Goal: Information Seeking & Learning: Learn about a topic

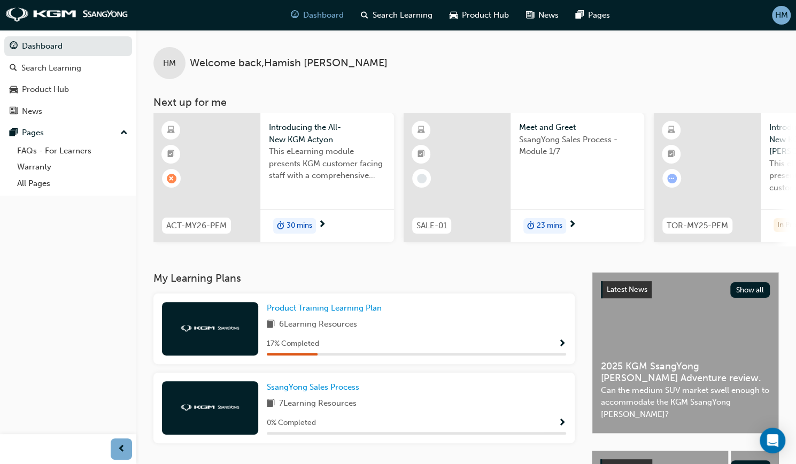
click at [561, 348] on span "Show Progress" at bounding box center [562, 345] width 8 height 10
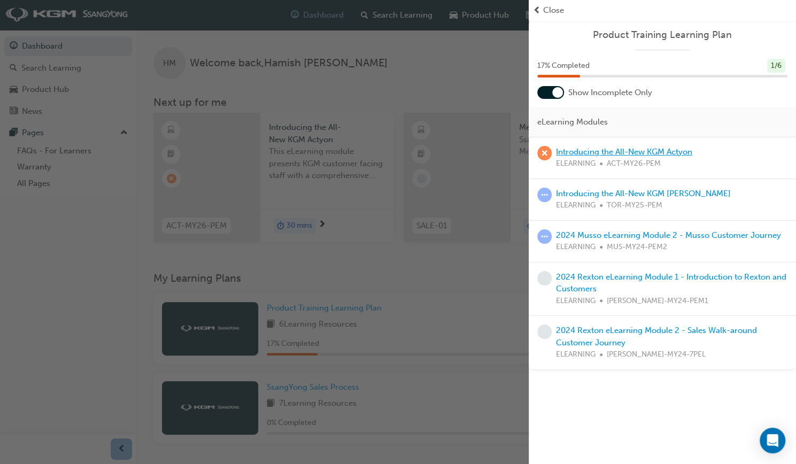
click at [610, 150] on link "Introducing the All-New KGM Actyon" at bounding box center [624, 152] width 136 height 10
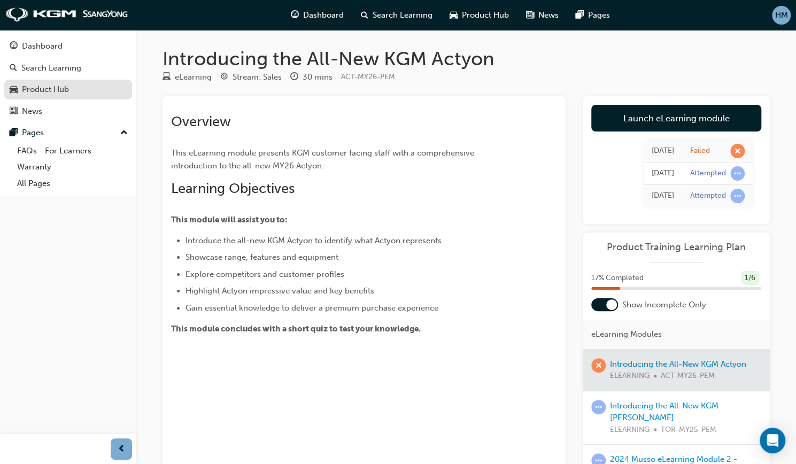
click at [82, 88] on div "Product Hub" at bounding box center [68, 89] width 117 height 13
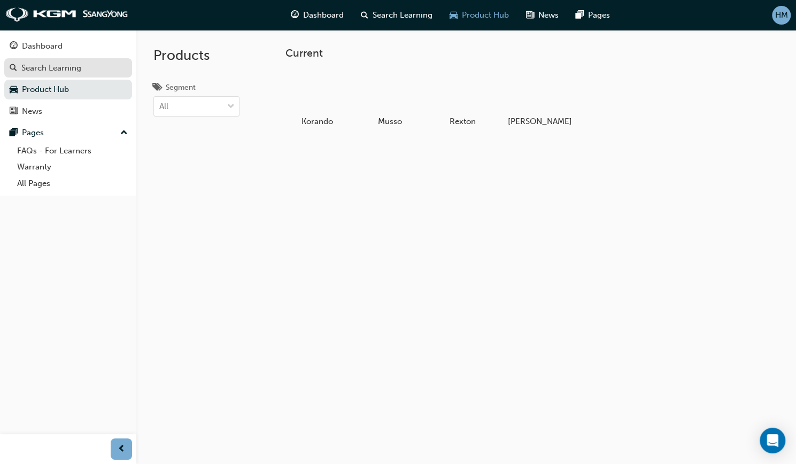
click at [91, 69] on div "Search Learning" at bounding box center [68, 67] width 117 height 13
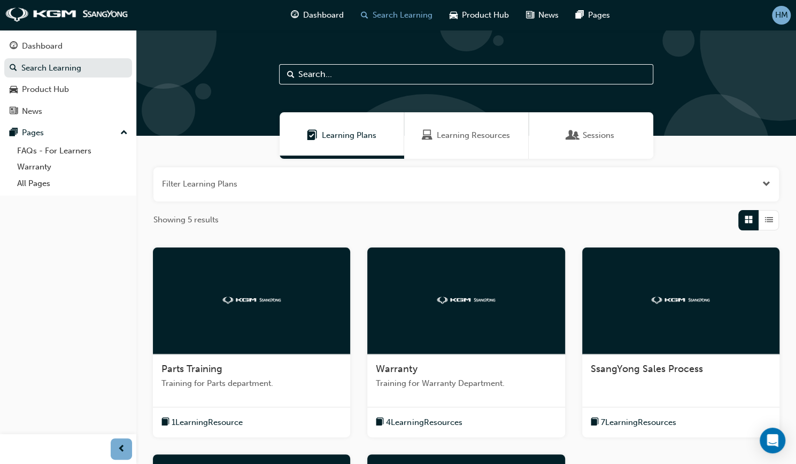
click at [676, 305] on div at bounding box center [680, 301] width 197 height 107
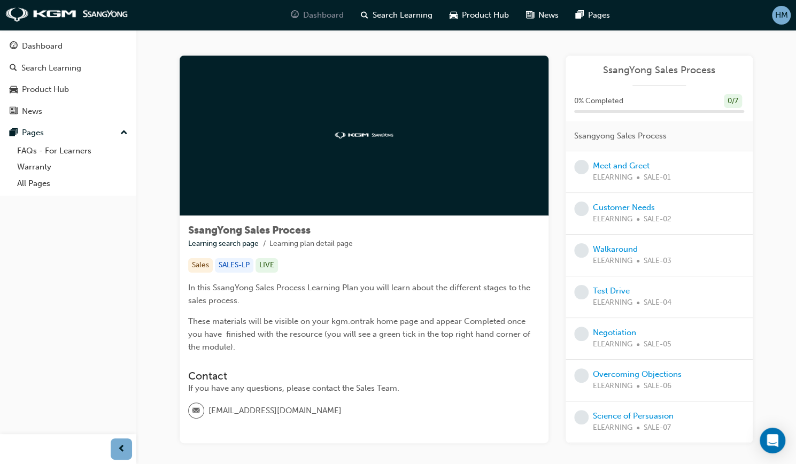
click at [309, 6] on div "Dashboard" at bounding box center [317, 15] width 70 height 22
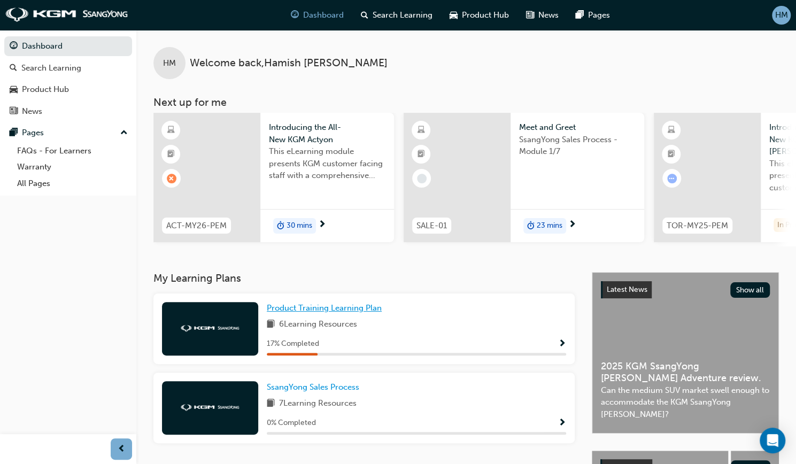
click at [293, 312] on span "Product Training Learning Plan" at bounding box center [324, 308] width 115 height 10
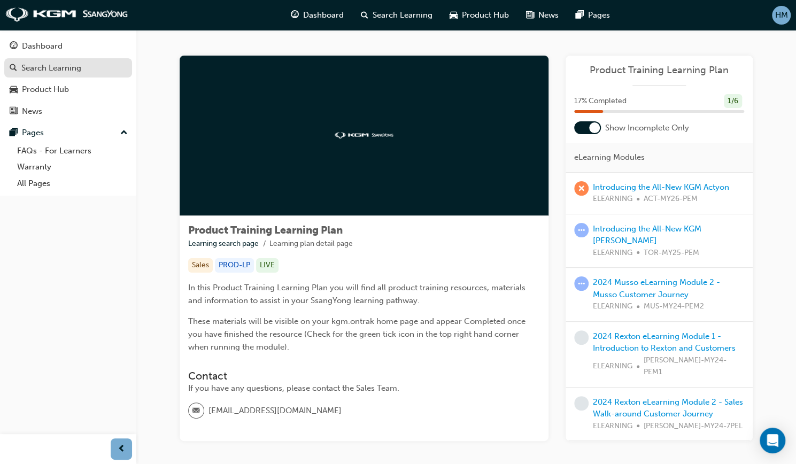
click at [102, 65] on div "Search Learning" at bounding box center [68, 67] width 117 height 13
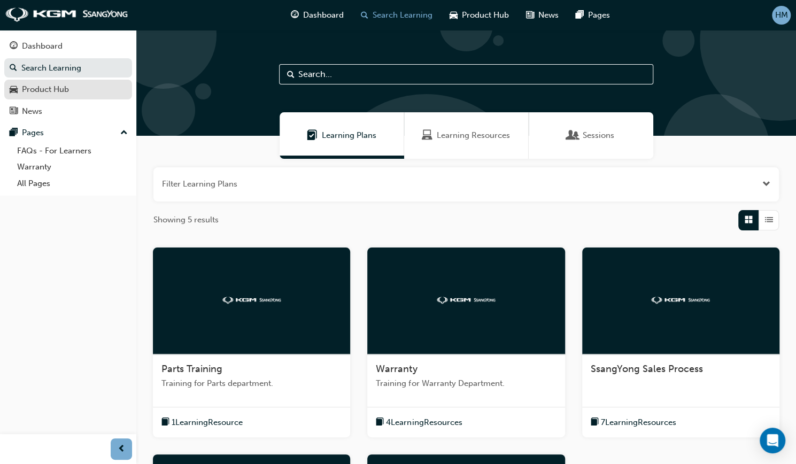
click at [90, 90] on div "Product Hub" at bounding box center [68, 89] width 117 height 13
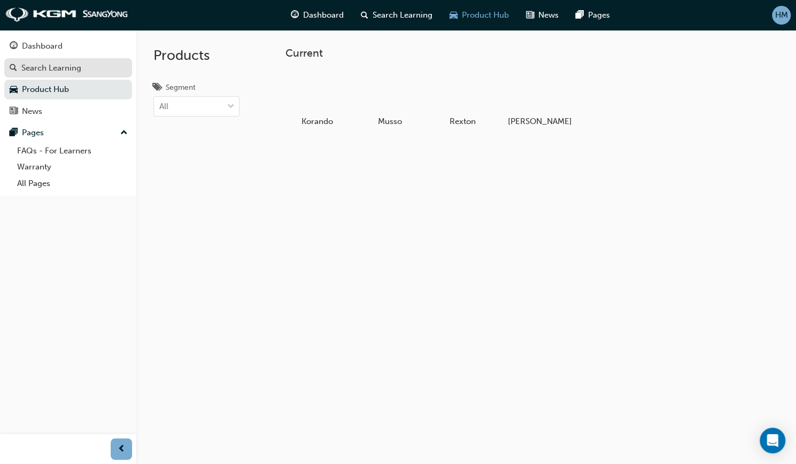
click at [84, 66] on div "Search Learning" at bounding box center [68, 67] width 117 height 13
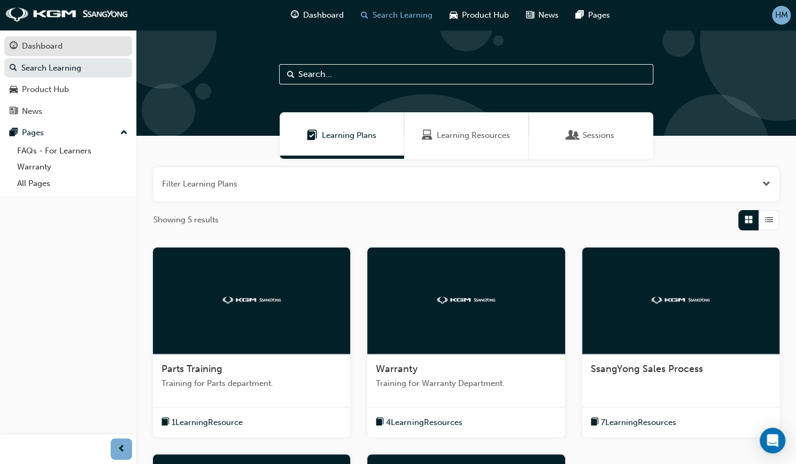
click at [44, 46] on div "Dashboard" at bounding box center [42, 46] width 41 height 12
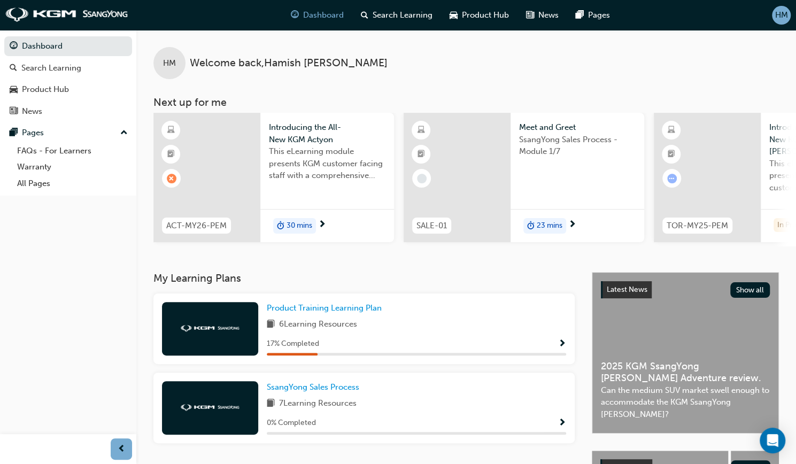
click at [541, 223] on span "23 mins" at bounding box center [550, 226] width 26 height 12
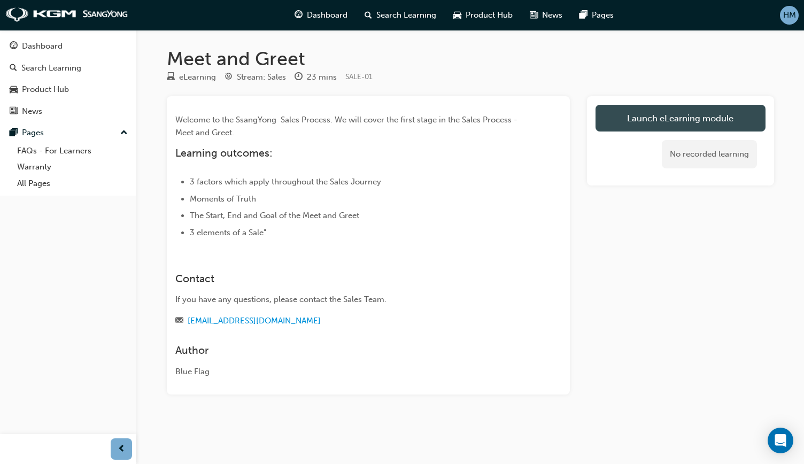
click at [656, 124] on link "Launch eLearning module" at bounding box center [681, 118] width 170 height 27
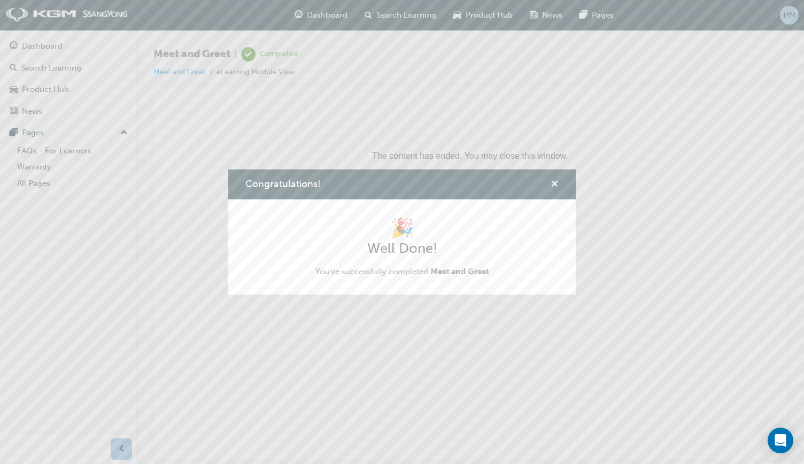
click at [557, 186] on span "cross-icon" at bounding box center [555, 185] width 8 height 10
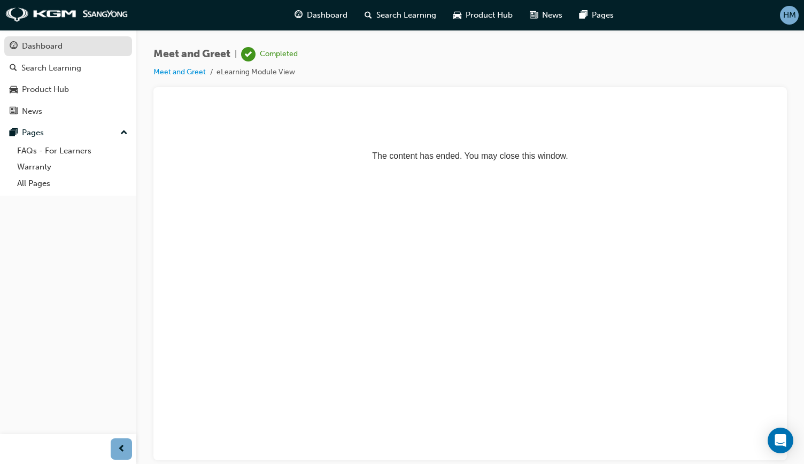
click at [41, 45] on div "Dashboard" at bounding box center [42, 46] width 41 height 12
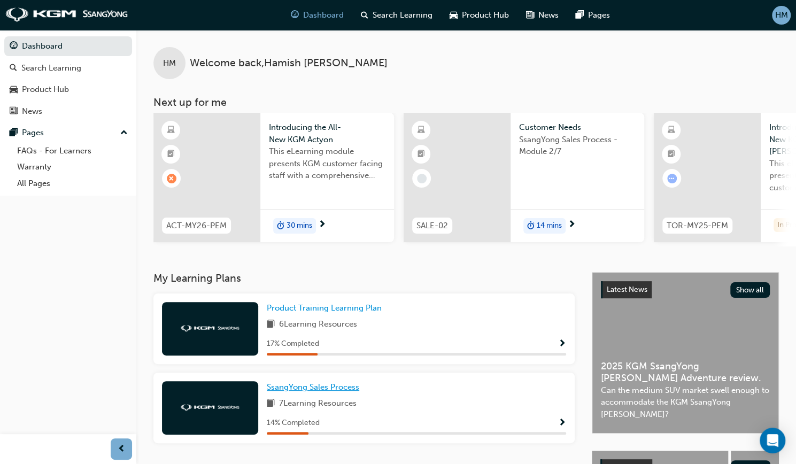
click at [332, 389] on span "SsangYong Sales Process" at bounding box center [313, 387] width 92 height 10
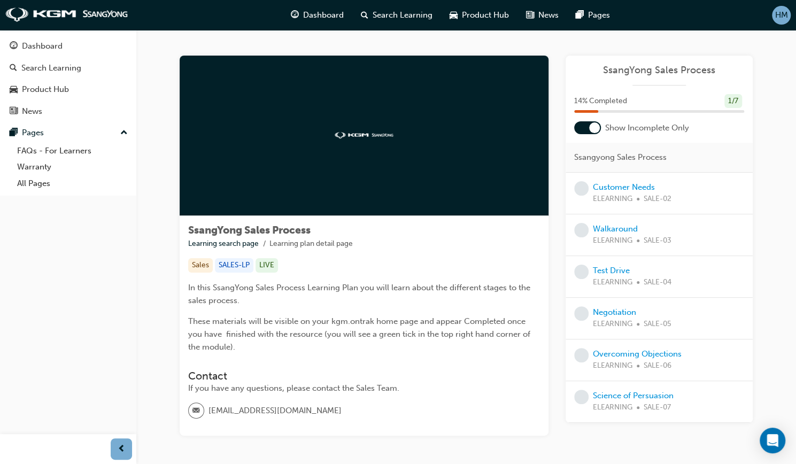
click at [353, 126] on div at bounding box center [364, 136] width 369 height 160
click at [627, 183] on link "Customer Needs" at bounding box center [624, 187] width 62 height 10
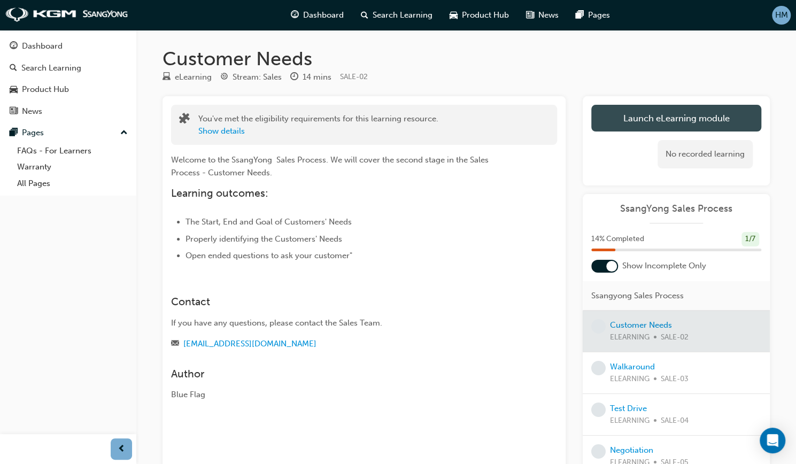
click at [647, 121] on link "Launch eLearning module" at bounding box center [676, 118] width 170 height 27
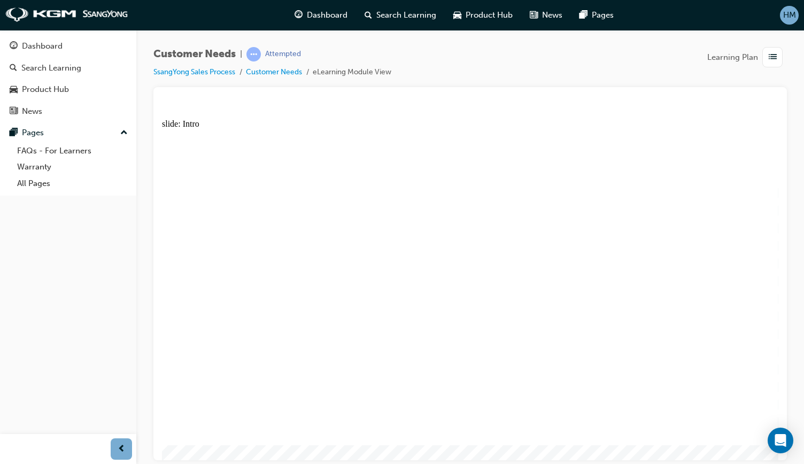
drag, startPoint x: 572, startPoint y: 380, endPoint x: 580, endPoint y: 327, distance: 53.5
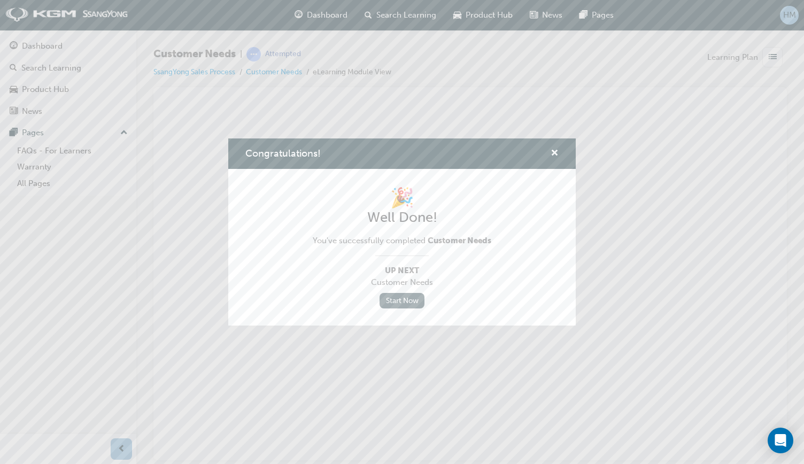
click at [404, 298] on link "Start Now" at bounding box center [402, 301] width 45 height 16
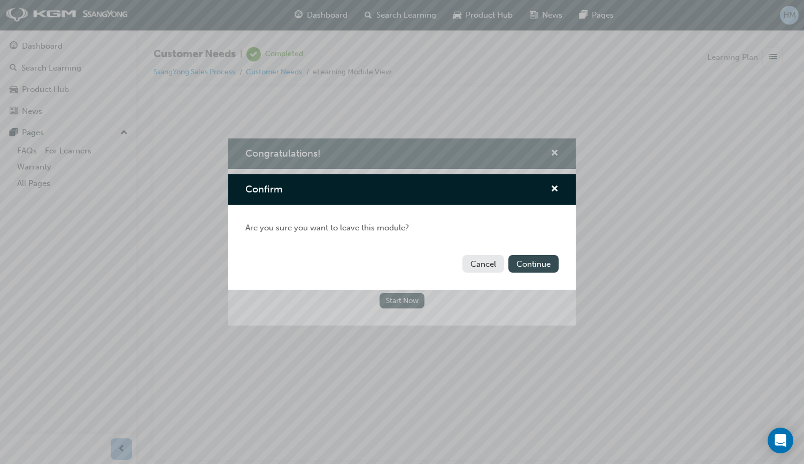
click at [524, 268] on button "Continue" at bounding box center [533, 264] width 50 height 18
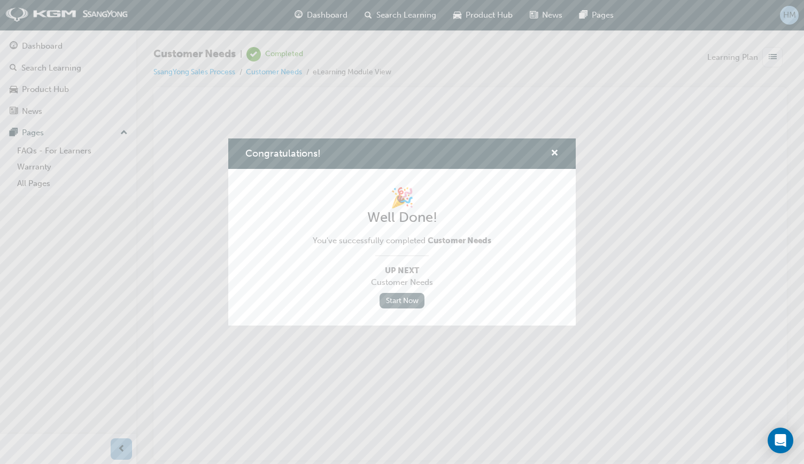
click at [403, 296] on link "Start Now" at bounding box center [402, 301] width 45 height 16
click at [557, 155] on span "cross-icon" at bounding box center [555, 154] width 8 height 10
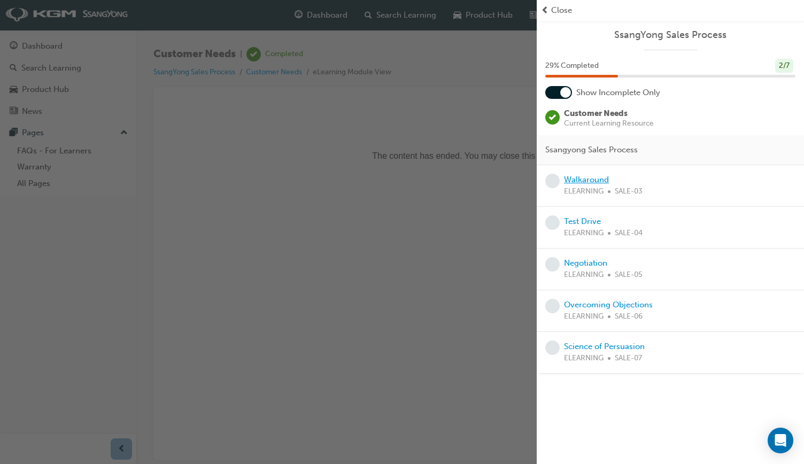
click at [588, 179] on link "Walkaround" at bounding box center [586, 180] width 45 height 10
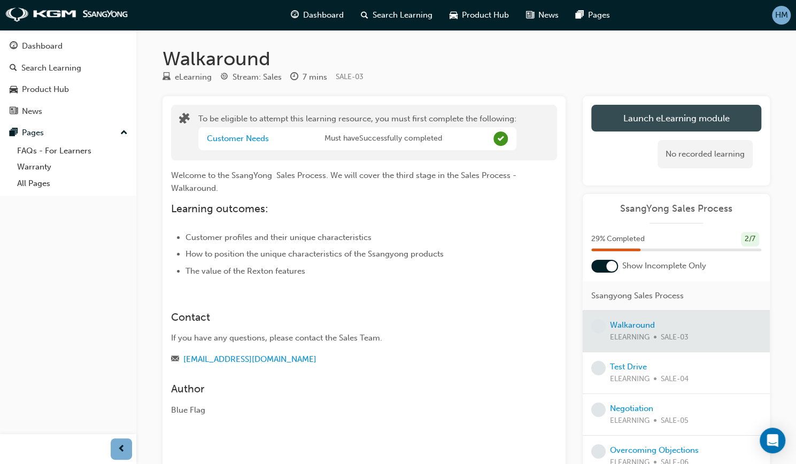
click at [651, 127] on button "Launch eLearning module" at bounding box center [676, 118] width 170 height 27
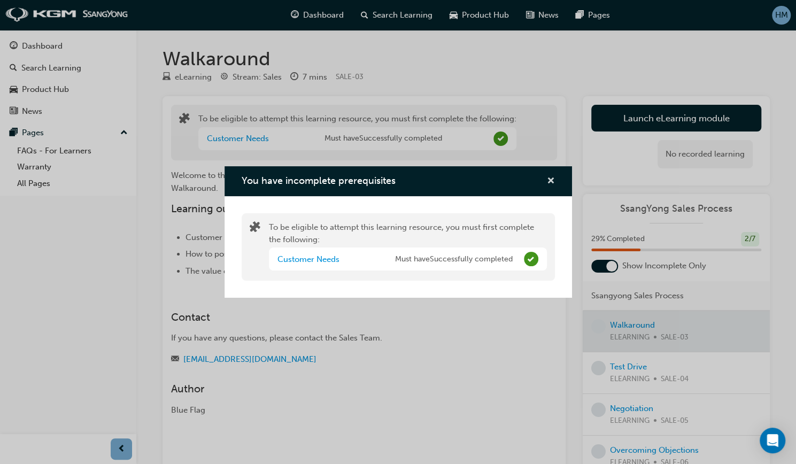
click at [548, 184] on span "cross-icon" at bounding box center [551, 182] width 8 height 10
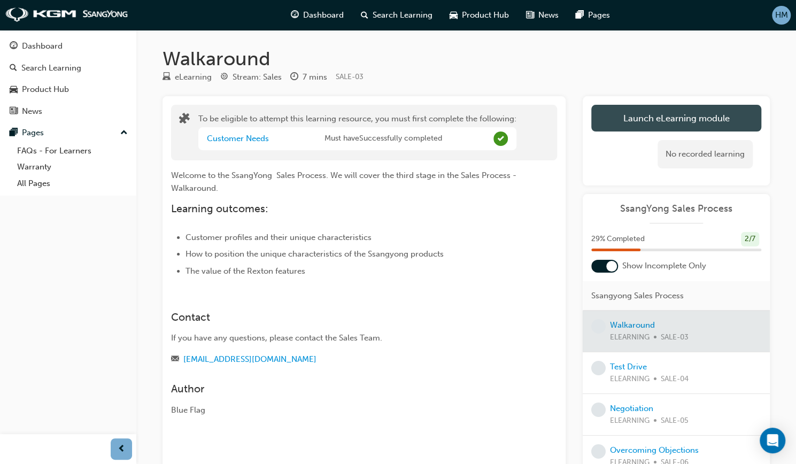
click at [652, 121] on button "Launch eLearning module" at bounding box center [676, 118] width 170 height 27
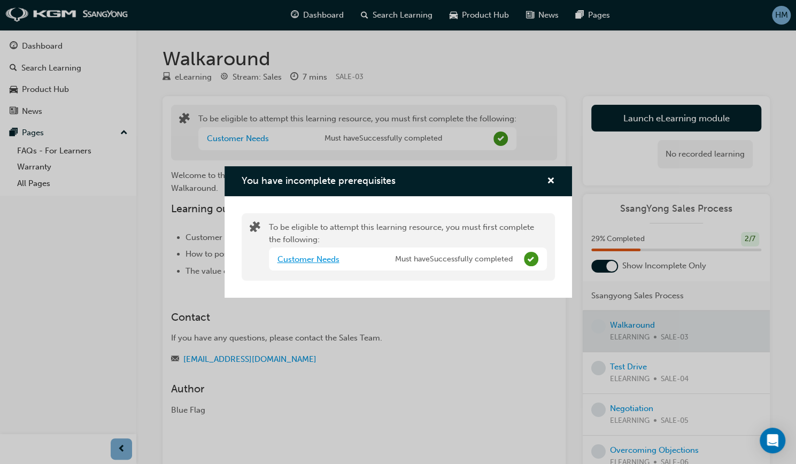
click at [313, 258] on link "Customer Needs" at bounding box center [308, 260] width 62 height 10
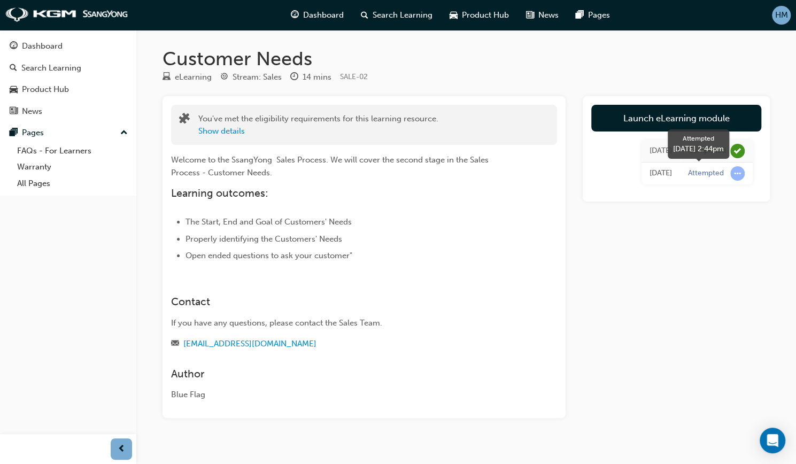
click at [738, 176] on span "learningRecordVerb_ATTEMPT-icon" at bounding box center [737, 173] width 14 height 14
click at [700, 176] on div "Attempted" at bounding box center [706, 173] width 36 height 10
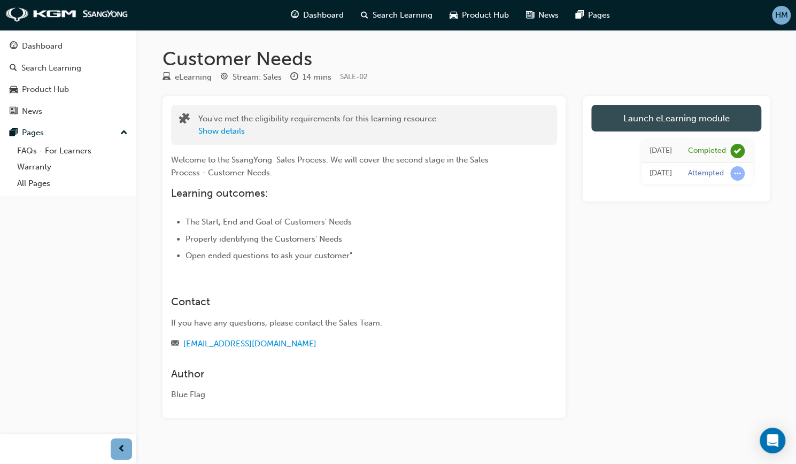
click at [673, 126] on link "Launch eLearning module" at bounding box center [676, 118] width 170 height 27
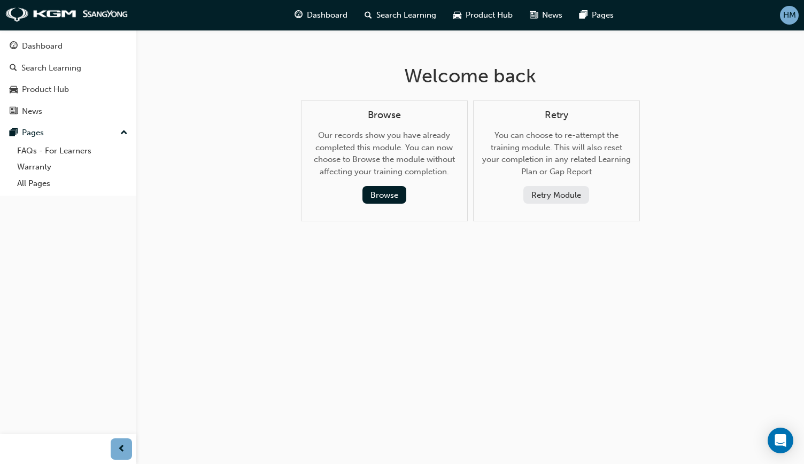
click at [101, 56] on button "Dashboard Search Learning Product Hub News Pages" at bounding box center [68, 78] width 128 height 89
click at [70, 50] on div "Dashboard" at bounding box center [68, 46] width 117 height 13
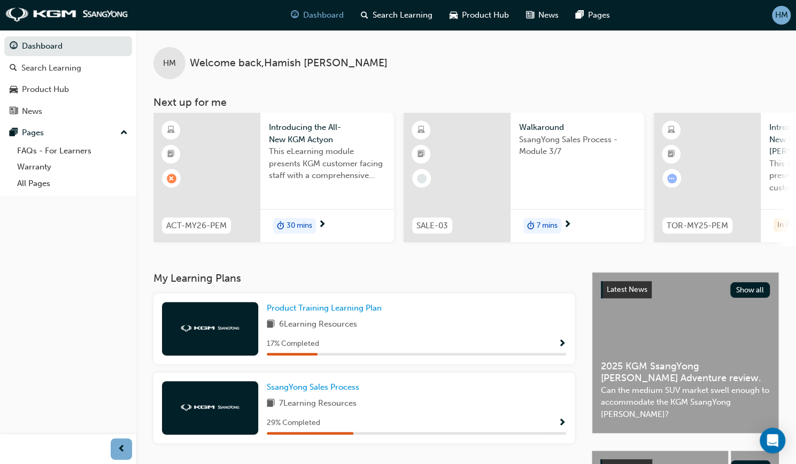
click at [545, 219] on div "7 mins" at bounding box center [542, 226] width 38 height 16
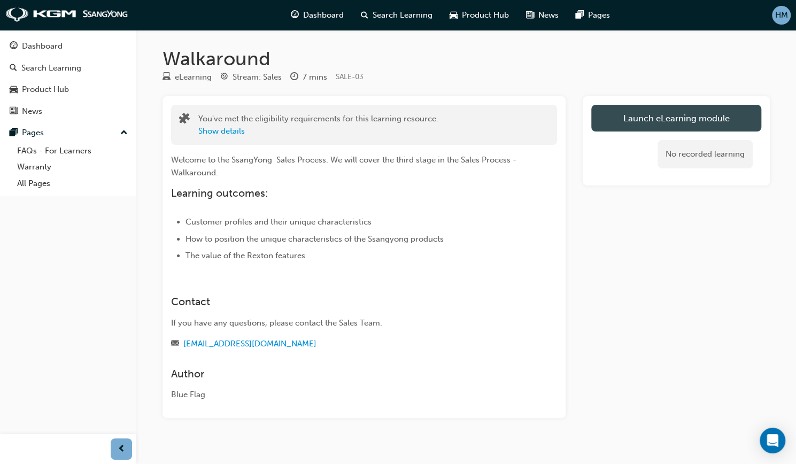
click at [661, 115] on button "Launch eLearning module" at bounding box center [676, 118] width 170 height 27
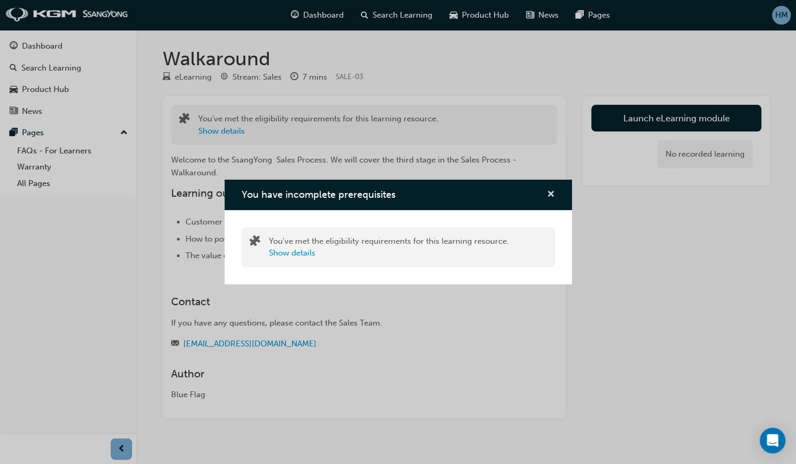
click at [549, 195] on span "cross-icon" at bounding box center [551, 195] width 8 height 10
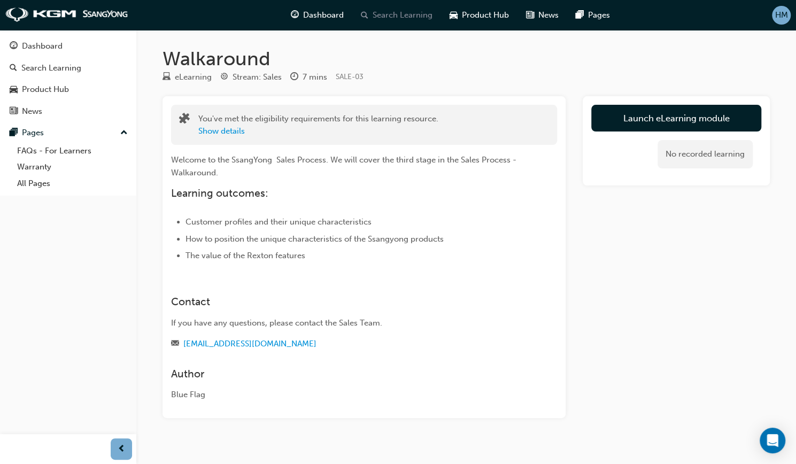
click at [396, 20] on span "Search Learning" at bounding box center [403, 15] width 60 height 12
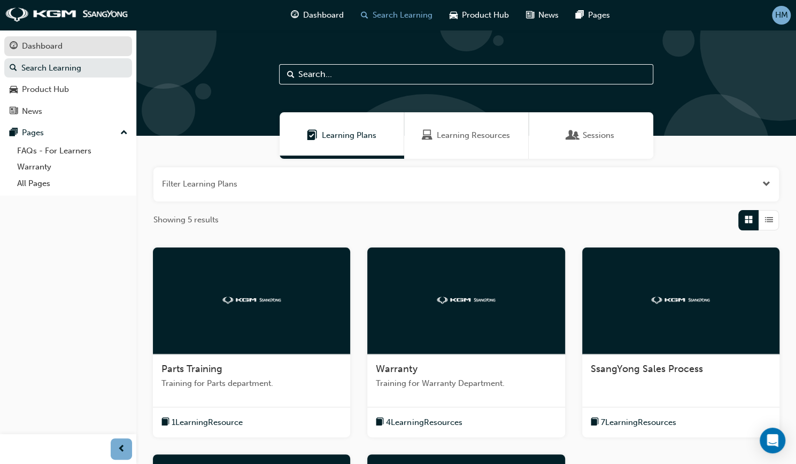
click at [47, 51] on div "Dashboard" at bounding box center [42, 46] width 41 height 12
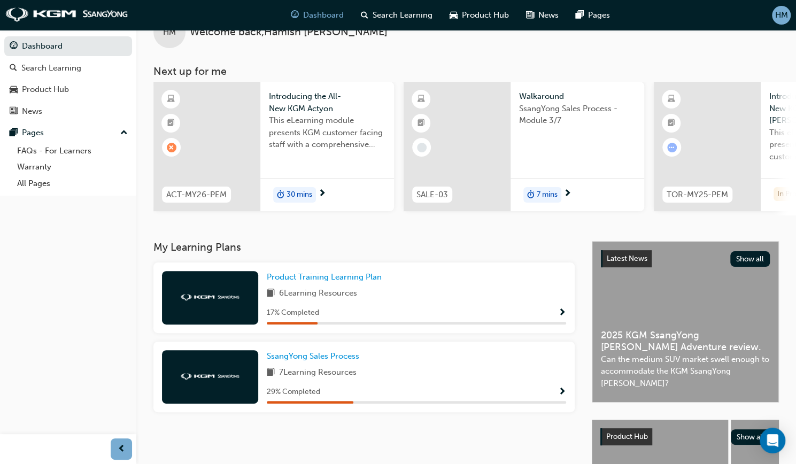
scroll to position [53, 0]
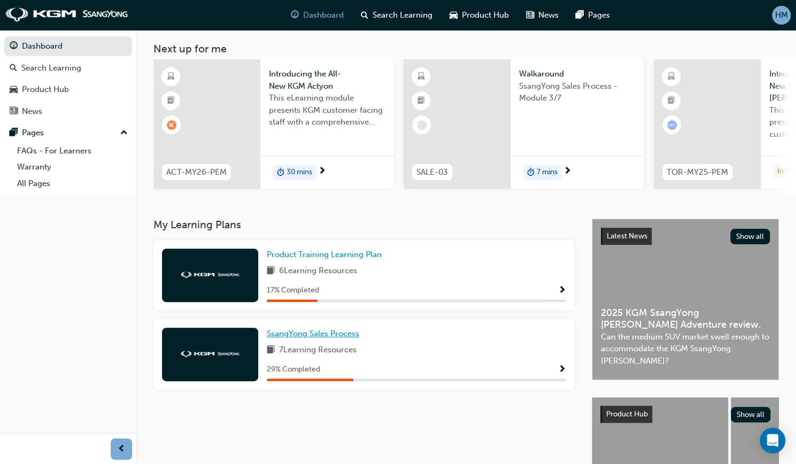
click at [333, 338] on span "SsangYong Sales Process" at bounding box center [313, 334] width 92 height 10
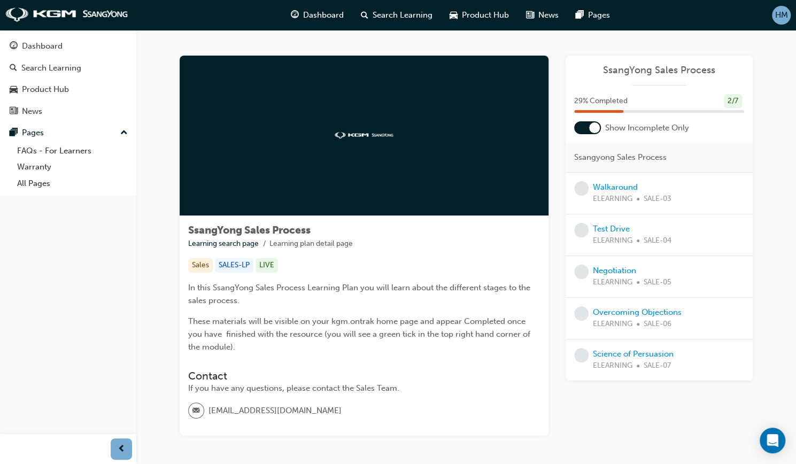
click at [610, 108] on div "29 % Completed 2 / 7" at bounding box center [659, 108] width 187 height 28
click at [610, 104] on span "29 % Completed" at bounding box center [600, 101] width 53 height 12
click at [611, 102] on span "29 % Completed" at bounding box center [600, 101] width 53 height 12
click at [619, 99] on span "29 % Completed" at bounding box center [600, 101] width 53 height 12
click at [600, 193] on span "ELEARNING" at bounding box center [613, 199] width 40 height 12
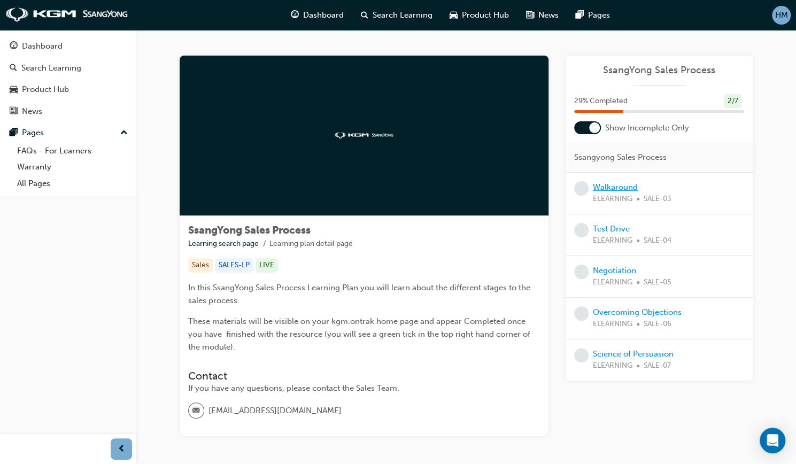
click at [599, 186] on link "Walkaround" at bounding box center [615, 187] width 45 height 10
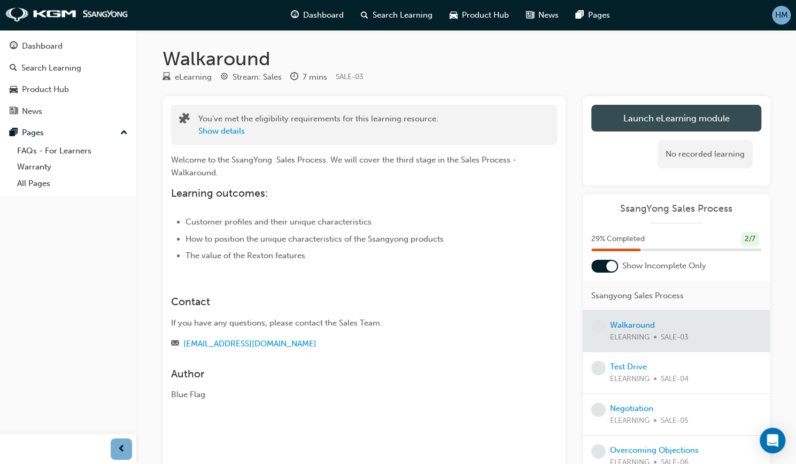
click at [677, 124] on link "Launch eLearning module" at bounding box center [676, 118] width 170 height 27
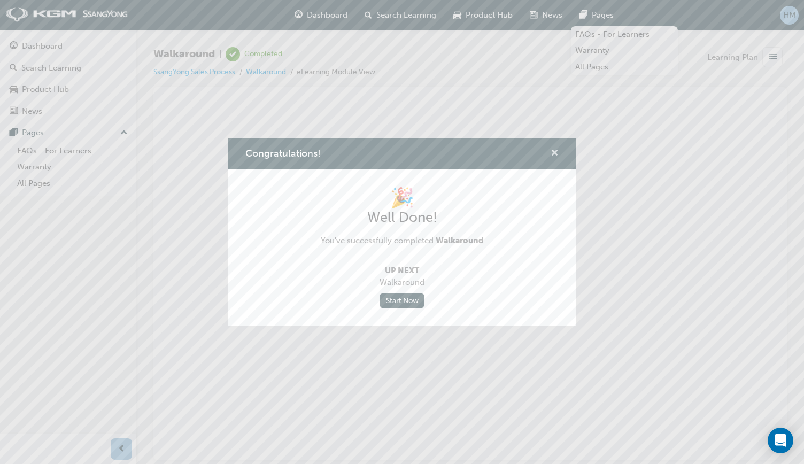
click at [554, 152] on span "cross-icon" at bounding box center [555, 154] width 8 height 10
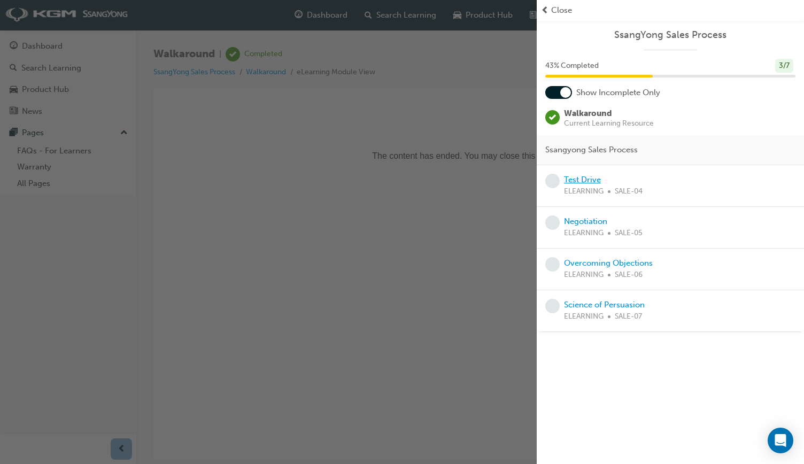
click at [588, 175] on link "Test Drive" at bounding box center [582, 180] width 37 height 10
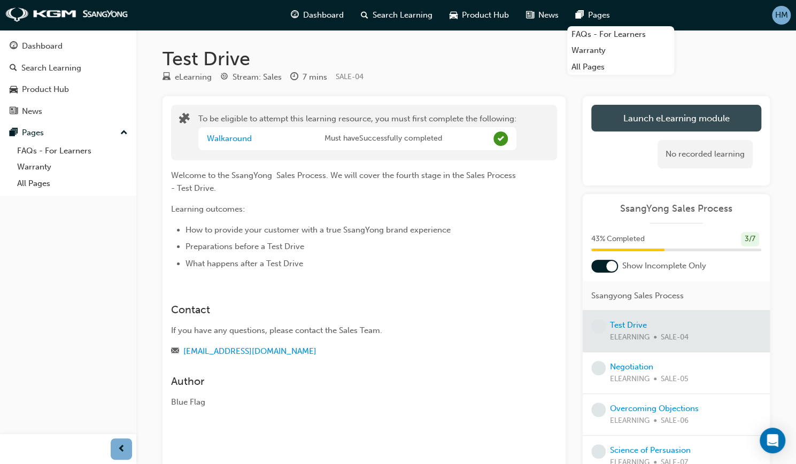
click at [639, 122] on button "Launch eLearning module" at bounding box center [676, 118] width 170 height 27
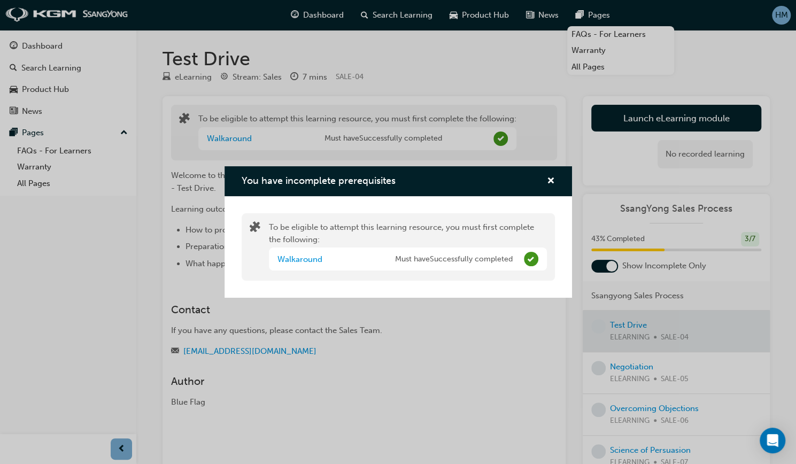
click at [558, 180] on div "You have incomplete prerequisites" at bounding box center [399, 181] width 348 height 30
click at [553, 180] on span "cross-icon" at bounding box center [551, 182] width 8 height 10
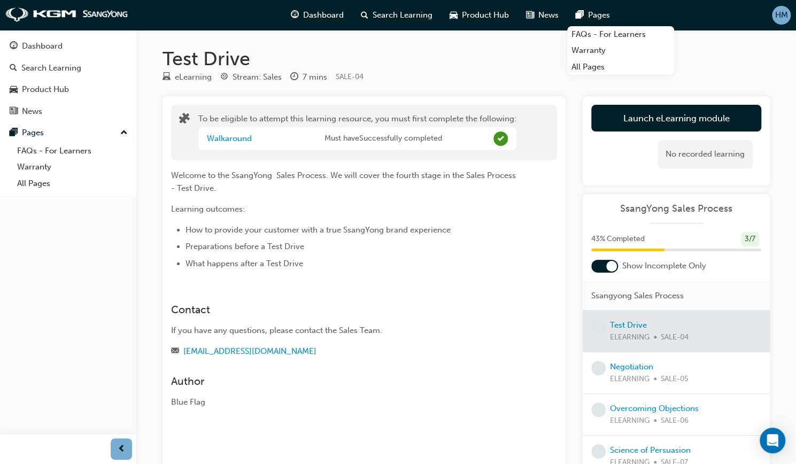
click at [621, 324] on div at bounding box center [676, 331] width 187 height 41
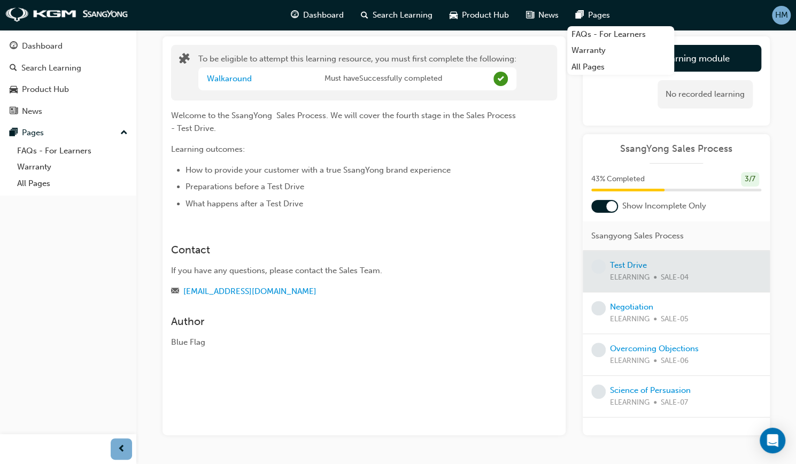
scroll to position [91, 0]
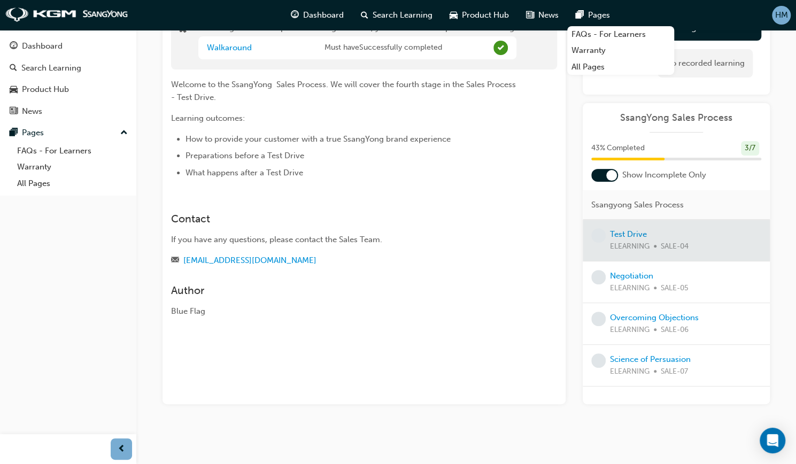
click at [628, 231] on div at bounding box center [676, 240] width 187 height 41
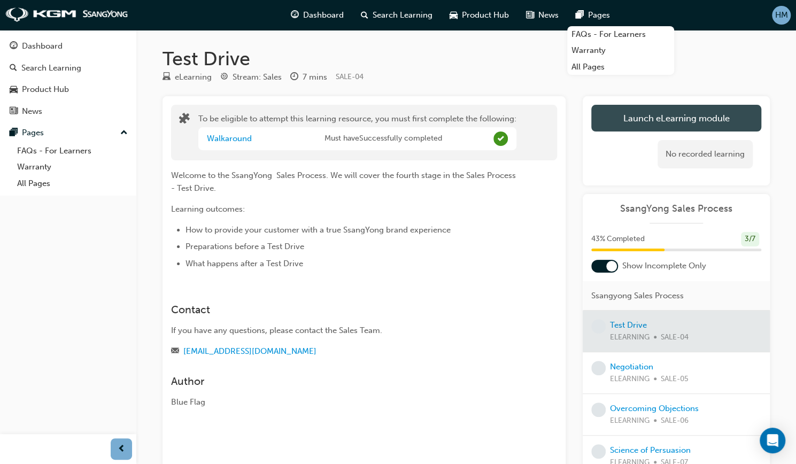
click at [688, 129] on button "Launch eLearning module" at bounding box center [676, 118] width 170 height 27
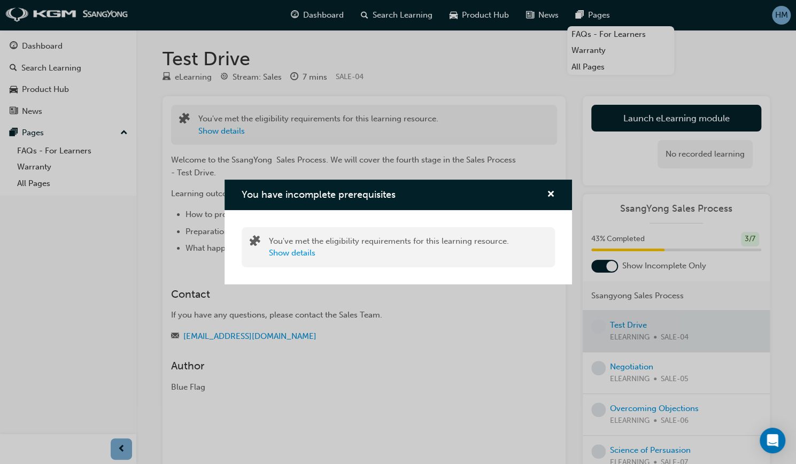
click at [557, 194] on div "You have incomplete prerequisites" at bounding box center [399, 195] width 348 height 30
click at [549, 193] on span "cross-icon" at bounding box center [551, 195] width 8 height 10
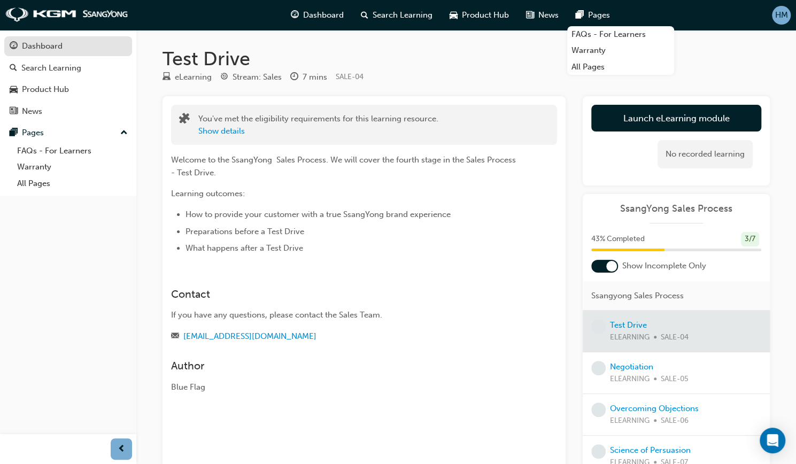
click at [18, 40] on div "Dashboard" at bounding box center [68, 46] width 117 height 13
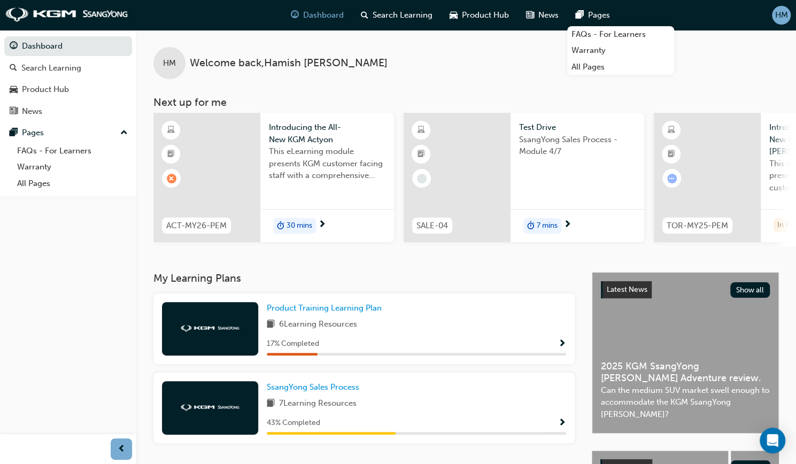
click at [534, 226] on span "duration-icon" at bounding box center [530, 226] width 7 height 14
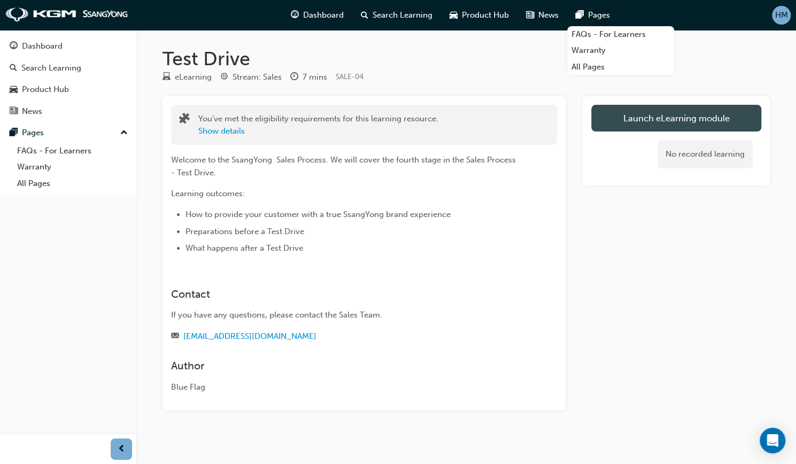
click at [657, 115] on button "Launch eLearning module" at bounding box center [676, 118] width 170 height 27
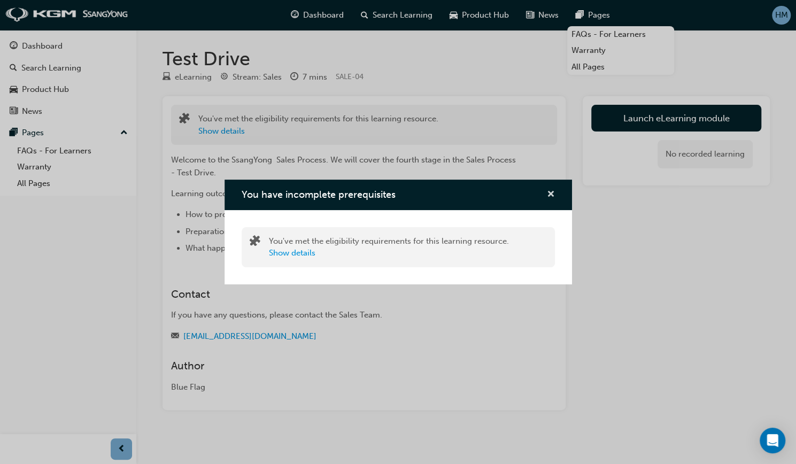
click at [551, 198] on span "cross-icon" at bounding box center [551, 195] width 8 height 10
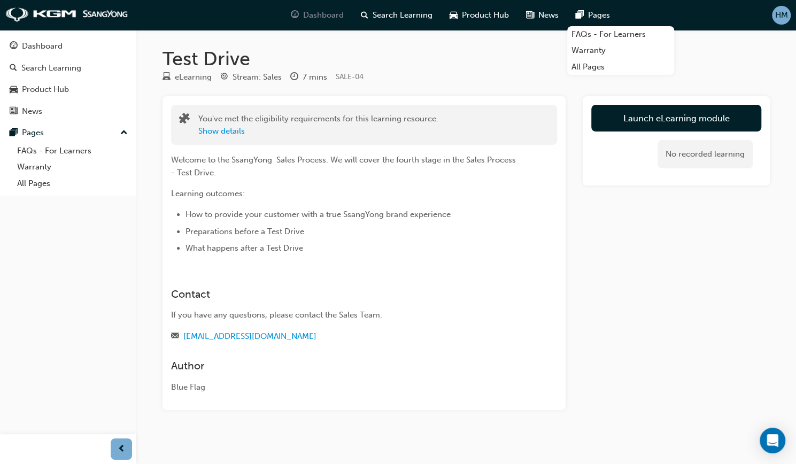
click at [327, 14] on span "Dashboard" at bounding box center [323, 15] width 41 height 12
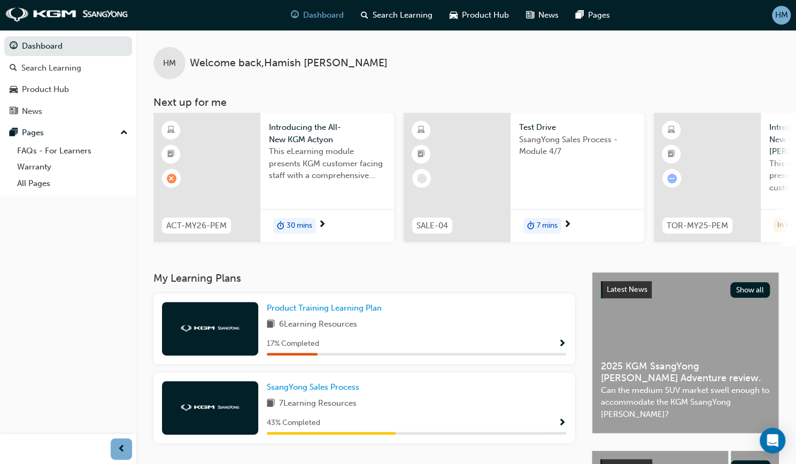
click at [461, 148] on div at bounding box center [457, 177] width 107 height 129
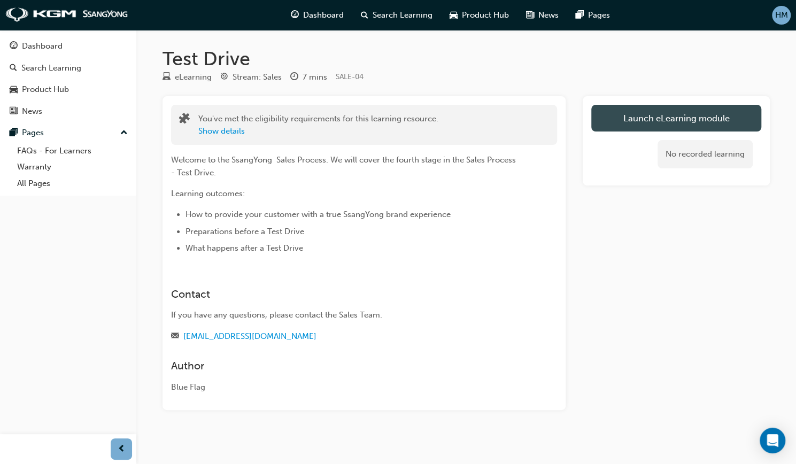
click at [665, 122] on button "Launch eLearning module" at bounding box center [676, 118] width 170 height 27
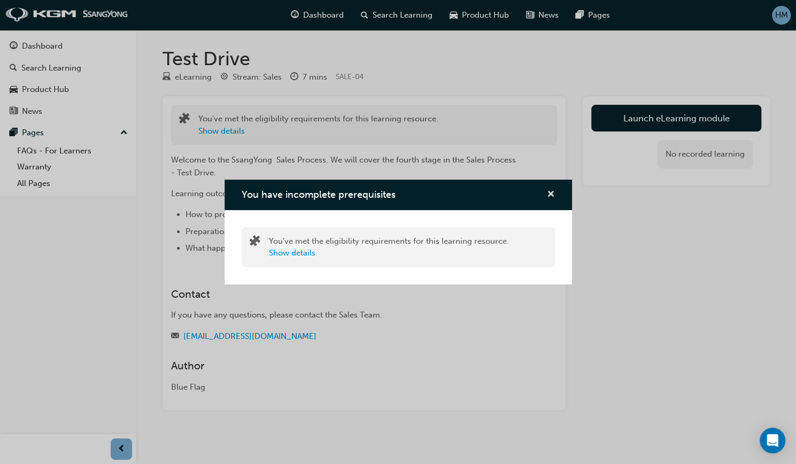
click at [554, 194] on span "cross-icon" at bounding box center [551, 195] width 8 height 10
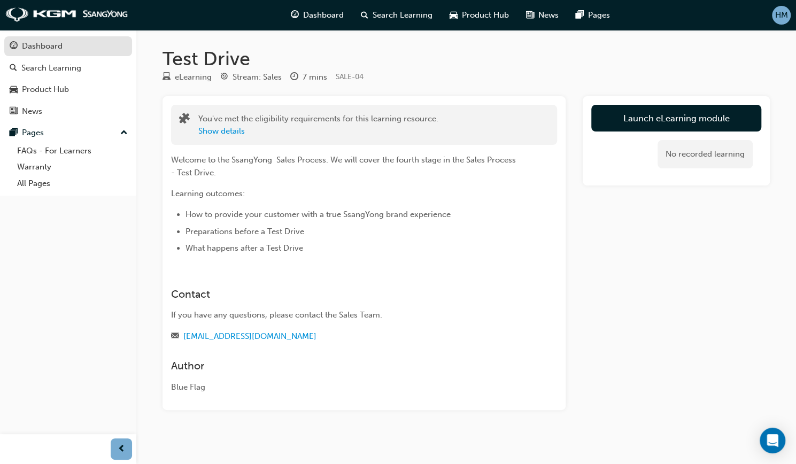
click at [47, 49] on div "Dashboard" at bounding box center [42, 46] width 41 height 12
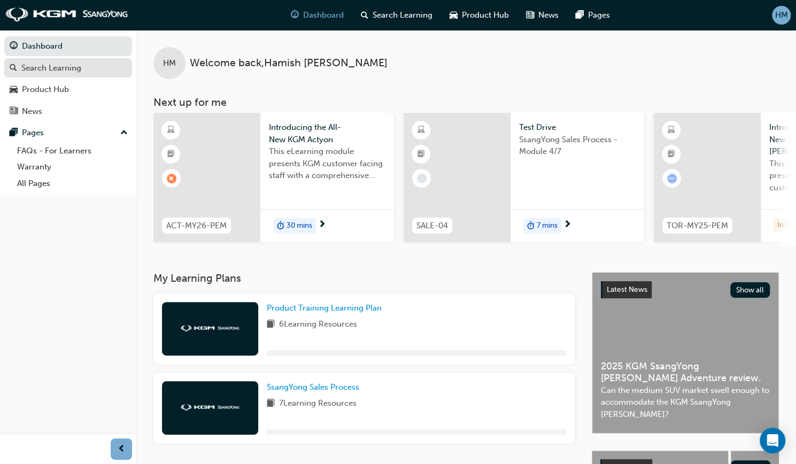
click at [58, 71] on div "Search Learning" at bounding box center [51, 68] width 60 height 12
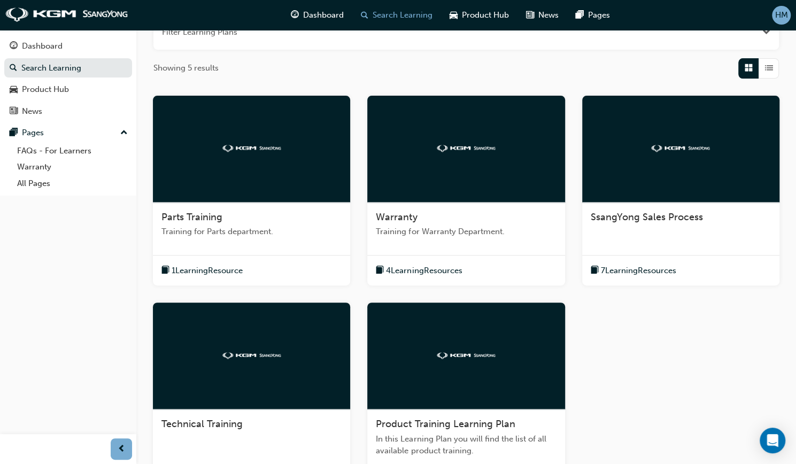
scroll to position [267, 0]
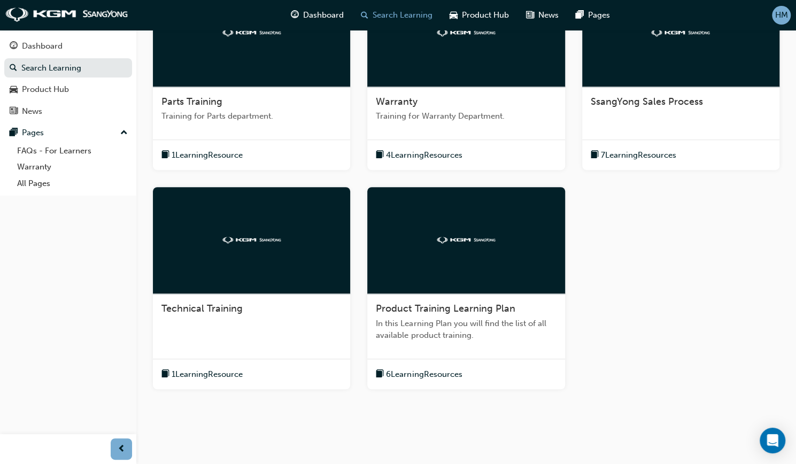
click at [646, 160] on span "7 Learning Resources" at bounding box center [638, 155] width 75 height 12
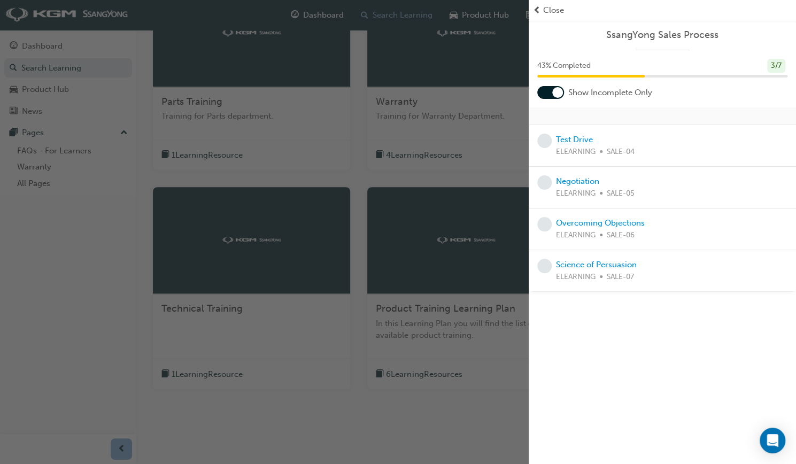
click at [557, 9] on span "Close" at bounding box center [553, 10] width 21 height 12
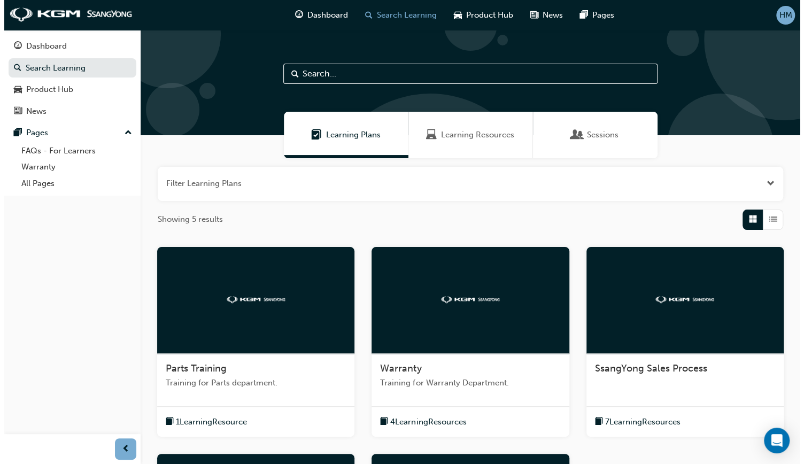
scroll to position [0, 0]
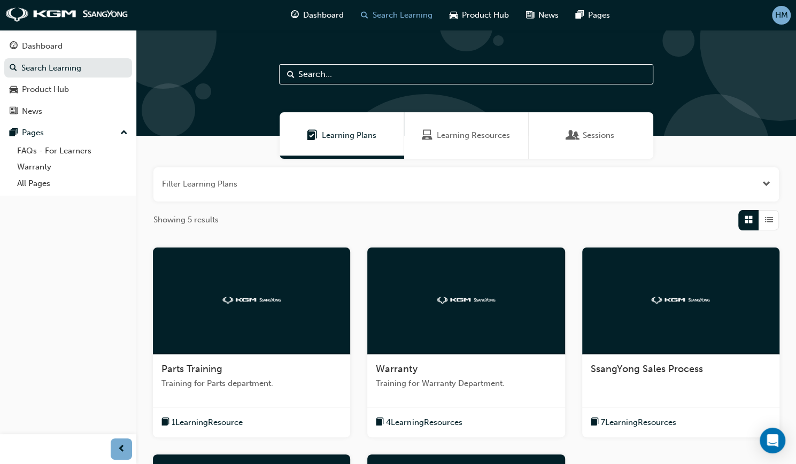
click at [662, 323] on div at bounding box center [680, 301] width 197 height 107
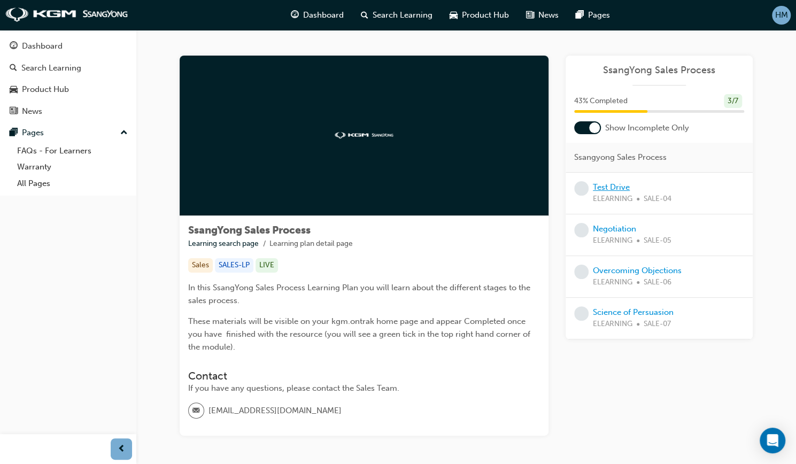
click at [604, 189] on link "Test Drive" at bounding box center [611, 187] width 37 height 10
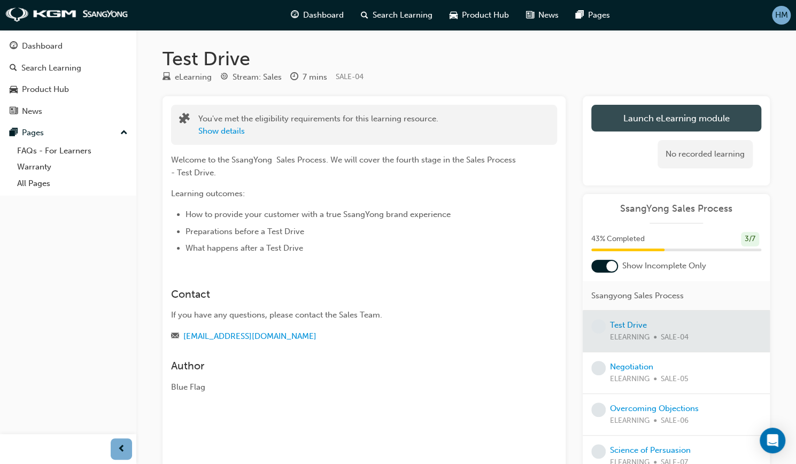
click at [639, 120] on link "Launch eLearning module" at bounding box center [676, 118] width 170 height 27
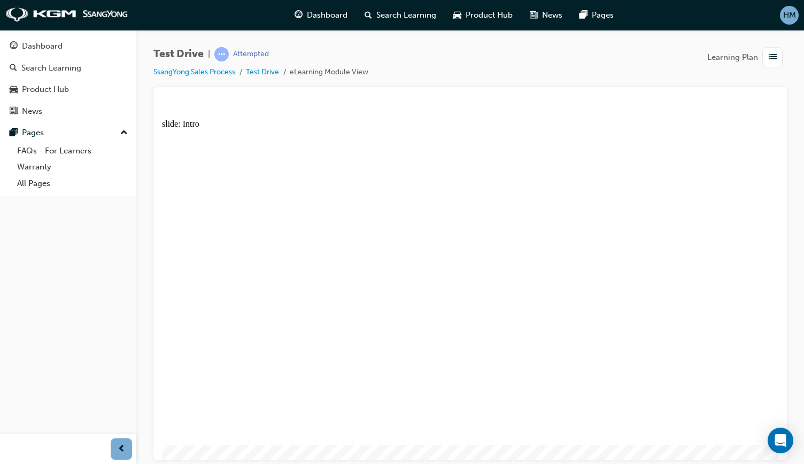
drag, startPoint x: 755, startPoint y: 144, endPoint x: 876, endPoint y: 202, distance: 134.4
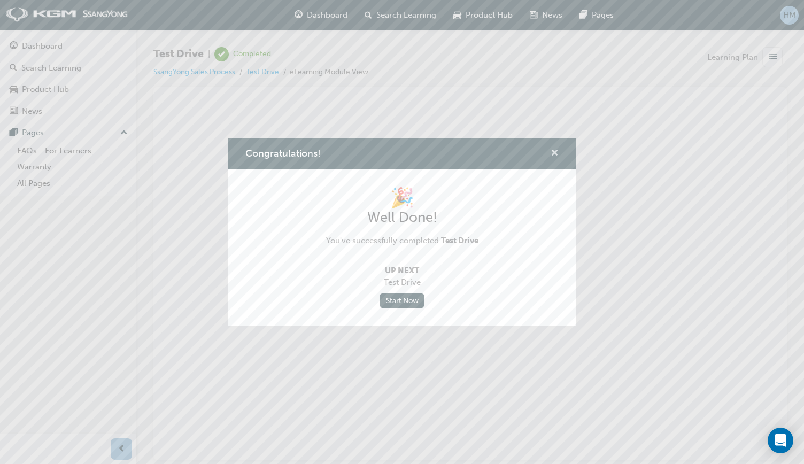
click at [556, 155] on span "cross-icon" at bounding box center [555, 154] width 8 height 10
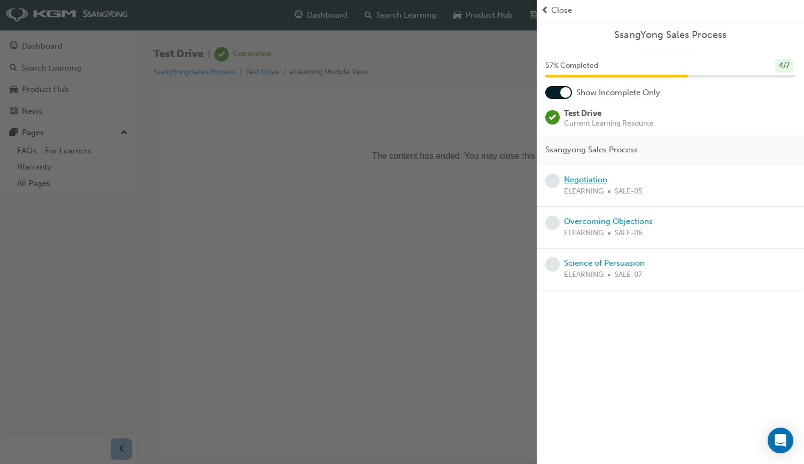
click at [588, 181] on link "Negotiation" at bounding box center [585, 180] width 43 height 10
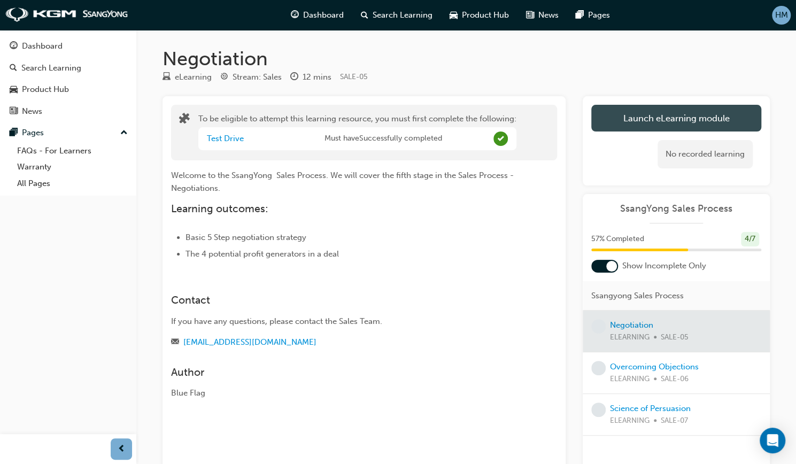
click at [630, 120] on button "Launch eLearning module" at bounding box center [676, 118] width 170 height 27
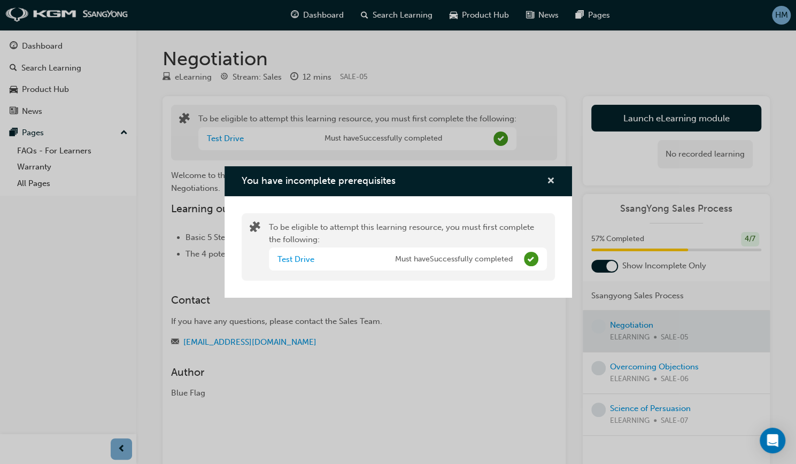
click at [550, 184] on span "cross-icon" at bounding box center [551, 182] width 8 height 10
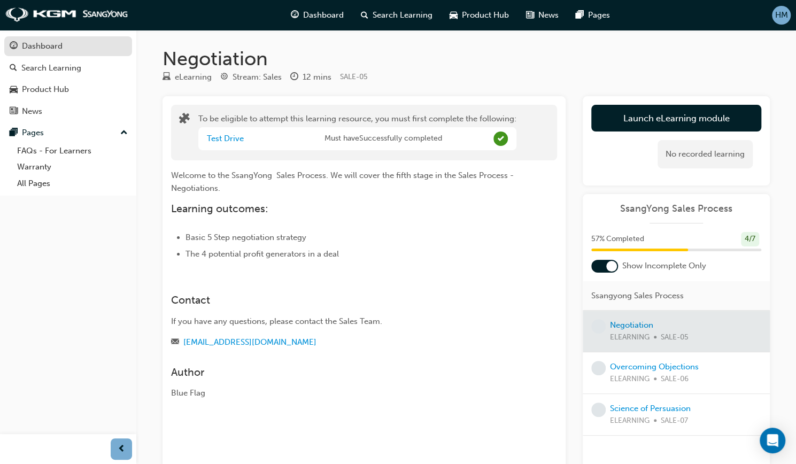
click at [48, 37] on link "Dashboard" at bounding box center [68, 46] width 128 height 20
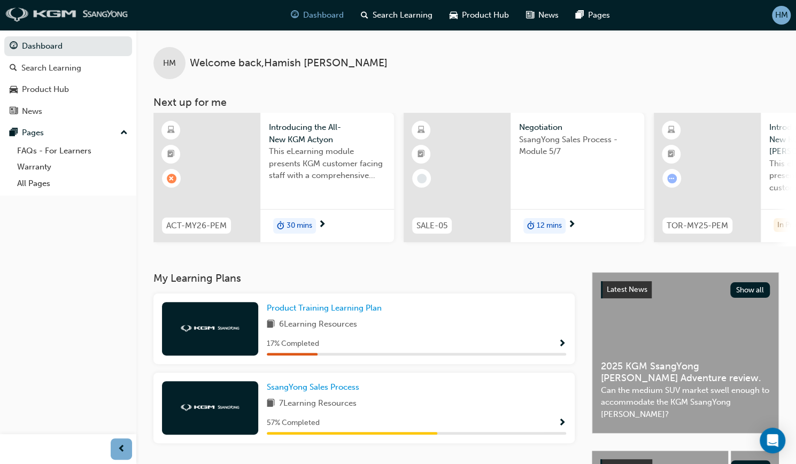
click at [55, 12] on img at bounding box center [66, 14] width 123 height 15
click at [462, 165] on div at bounding box center [457, 177] width 107 height 129
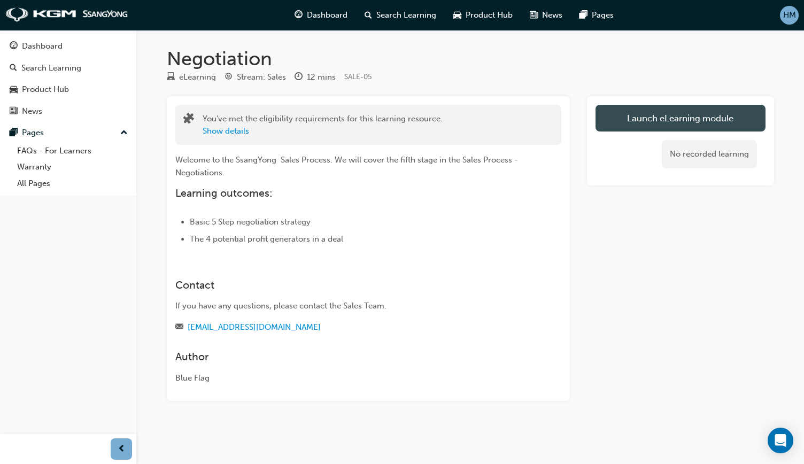
click at [629, 126] on button "Launch eLearning module" at bounding box center [681, 118] width 170 height 27
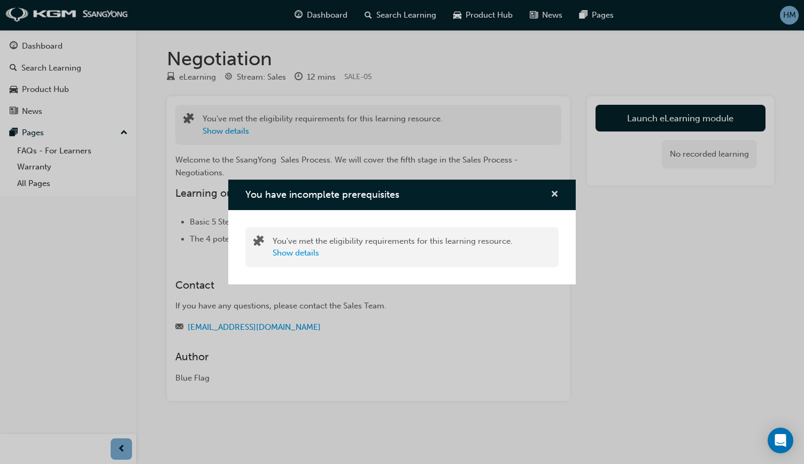
click at [554, 195] on span "cross-icon" at bounding box center [555, 195] width 8 height 10
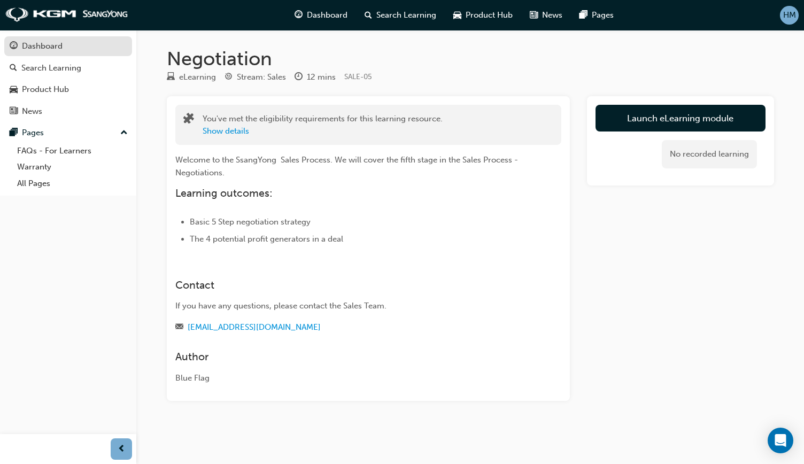
click at [38, 37] on link "Dashboard" at bounding box center [68, 46] width 128 height 20
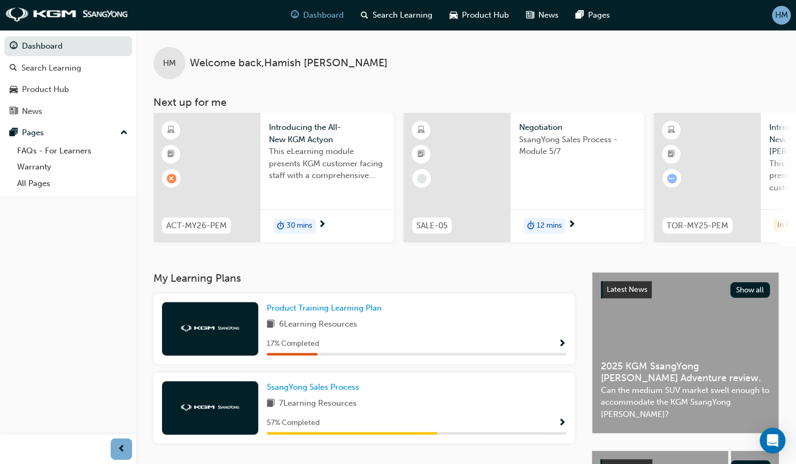
click at [544, 222] on span "12 mins" at bounding box center [549, 226] width 25 height 12
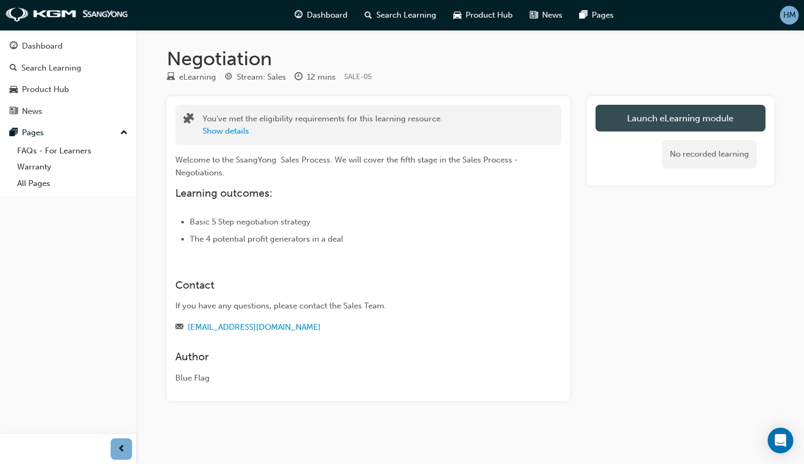
click at [635, 122] on button "Launch eLearning module" at bounding box center [681, 118] width 170 height 27
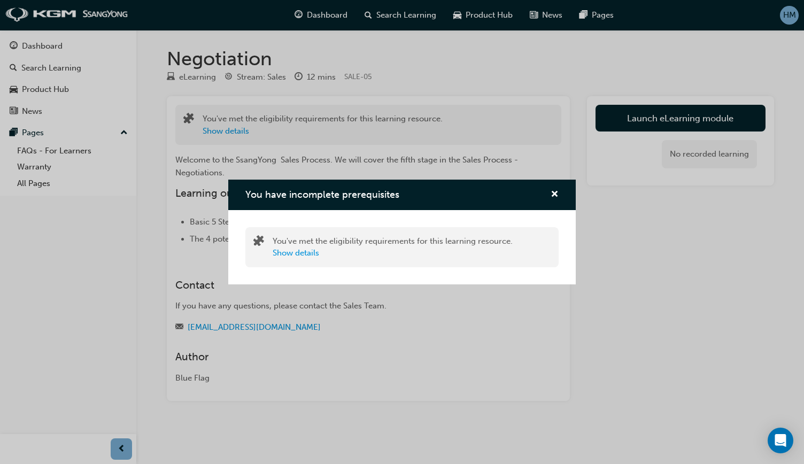
click at [559, 196] on div "You have incomplete prerequisites" at bounding box center [402, 195] width 348 height 30
click at [290, 6] on div "You have incomplete prerequisites You've met the eligibility requirements for t…" at bounding box center [402, 232] width 804 height 464
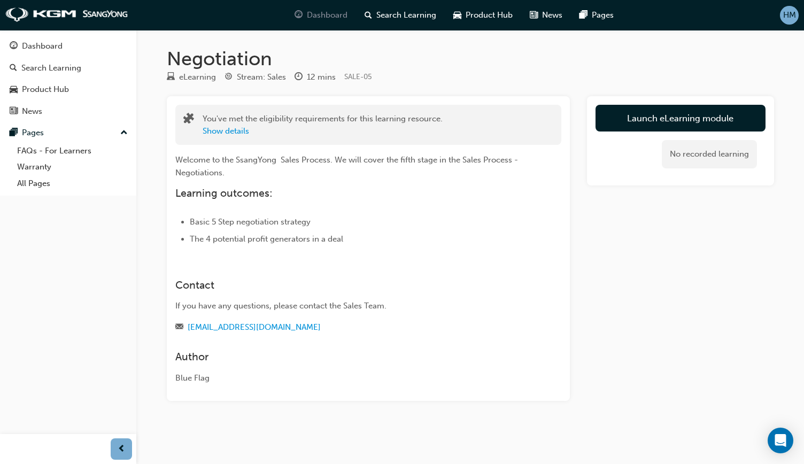
click at [318, 18] on span "Dashboard" at bounding box center [327, 15] width 41 height 12
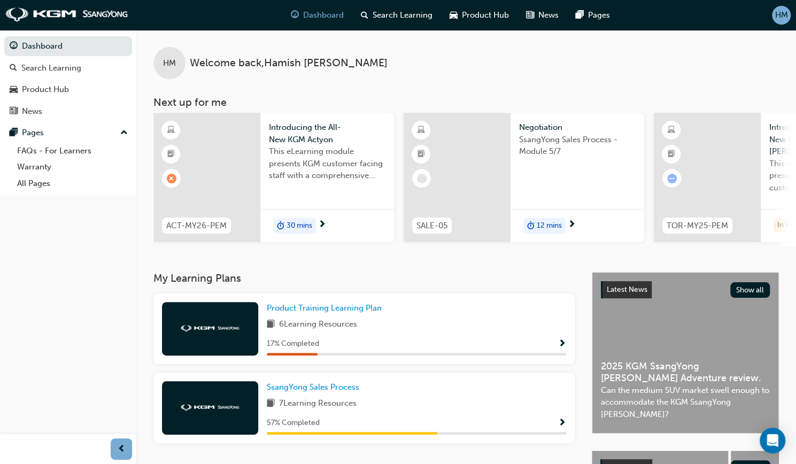
click at [475, 175] on div at bounding box center [457, 177] width 107 height 129
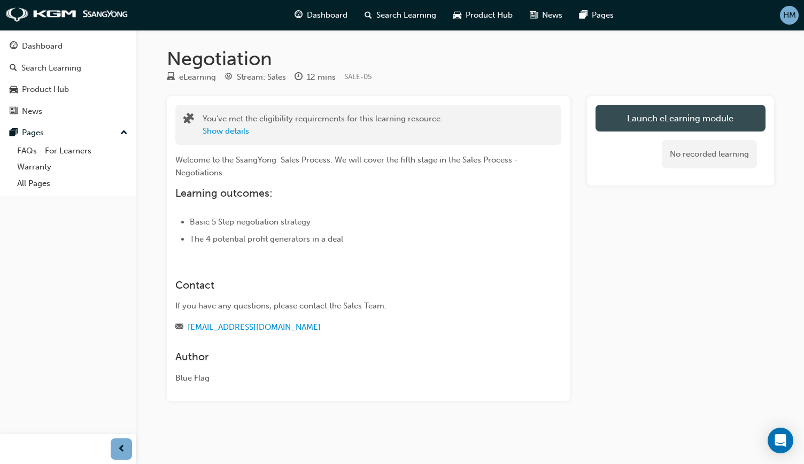
click at [699, 118] on link "Launch eLearning module" at bounding box center [681, 118] width 170 height 27
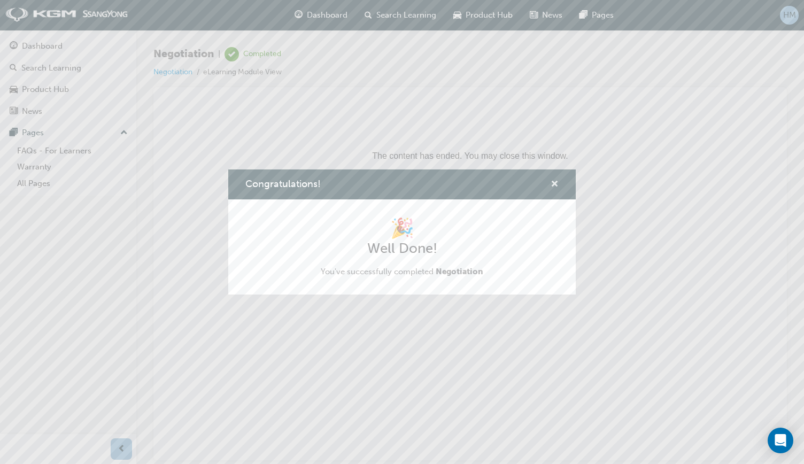
click at [552, 180] on span "cross-icon" at bounding box center [555, 185] width 8 height 10
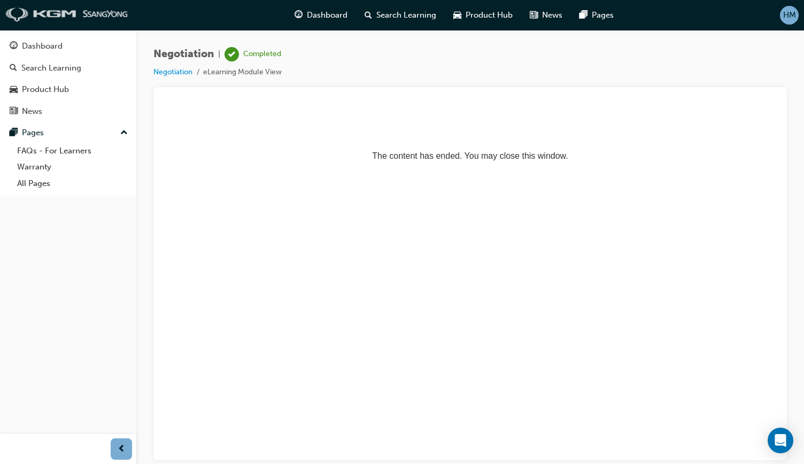
click at [83, 14] on img at bounding box center [66, 14] width 123 height 15
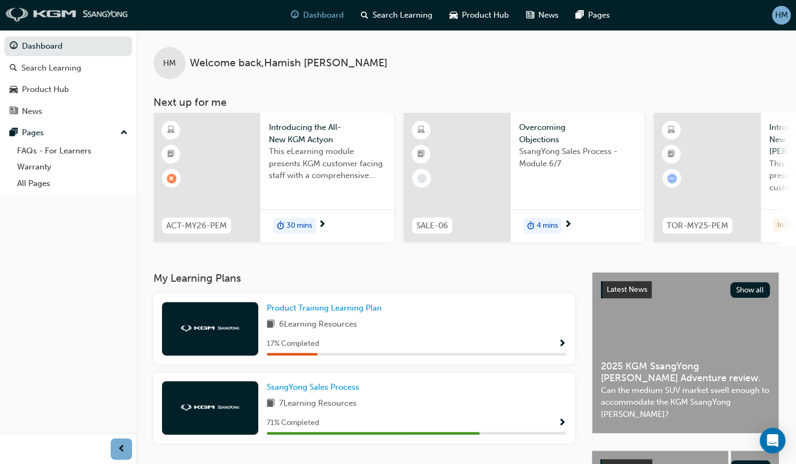
scroll to position [107, 0]
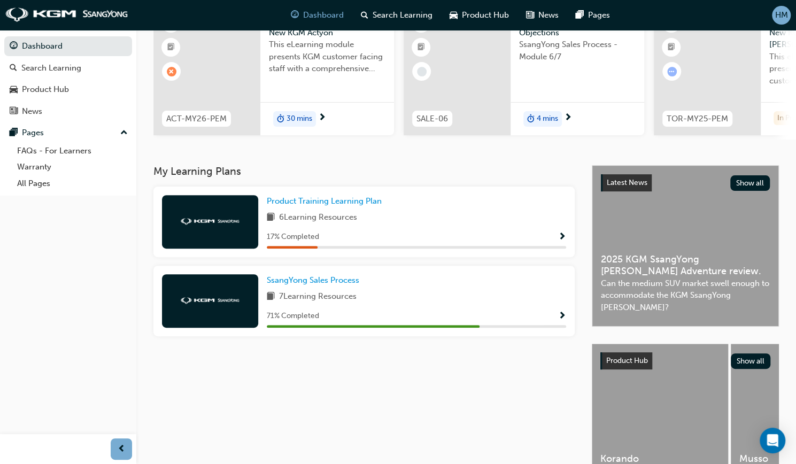
click at [497, 309] on div "SsangYong Sales Process 7 Learning Resources 71 % Completed" at bounding box center [416, 300] width 299 height 53
click at [561, 323] on button "button" at bounding box center [562, 316] width 8 height 13
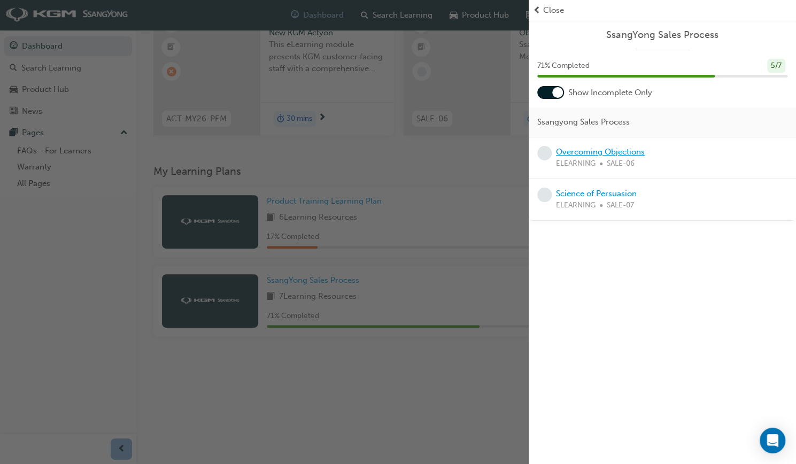
click at [604, 149] on link "Overcoming Objections" at bounding box center [600, 152] width 89 height 10
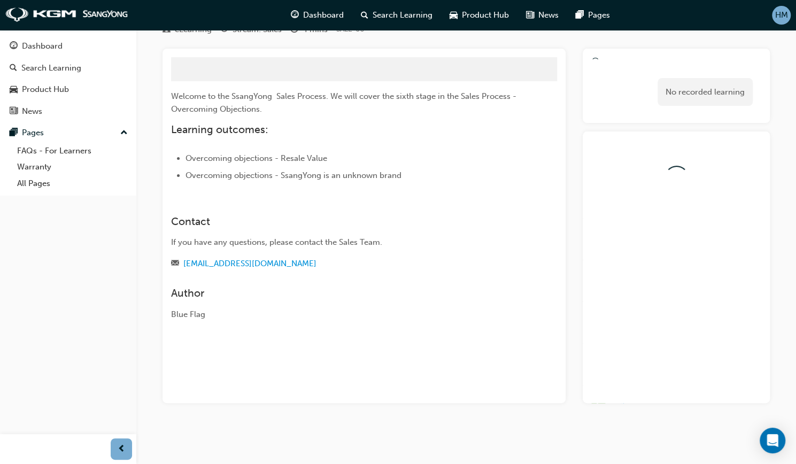
scroll to position [91, 0]
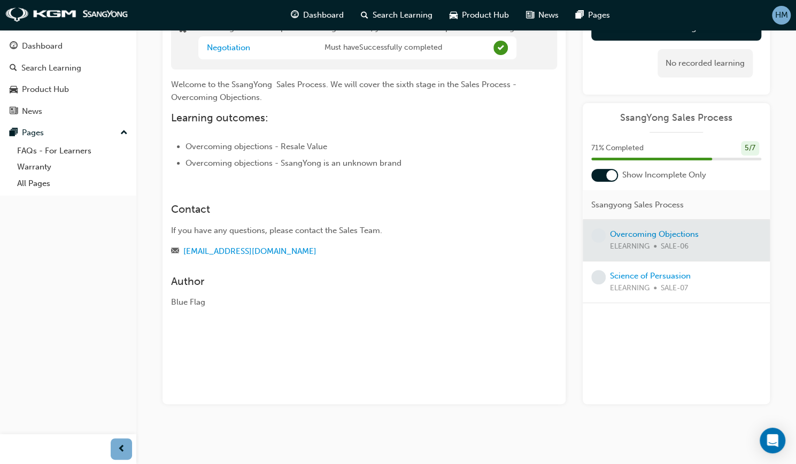
click at [648, 235] on div at bounding box center [676, 240] width 187 height 41
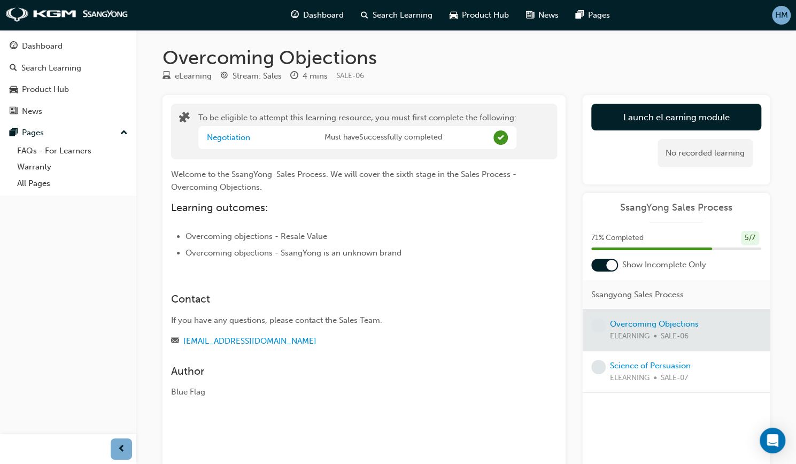
scroll to position [0, 0]
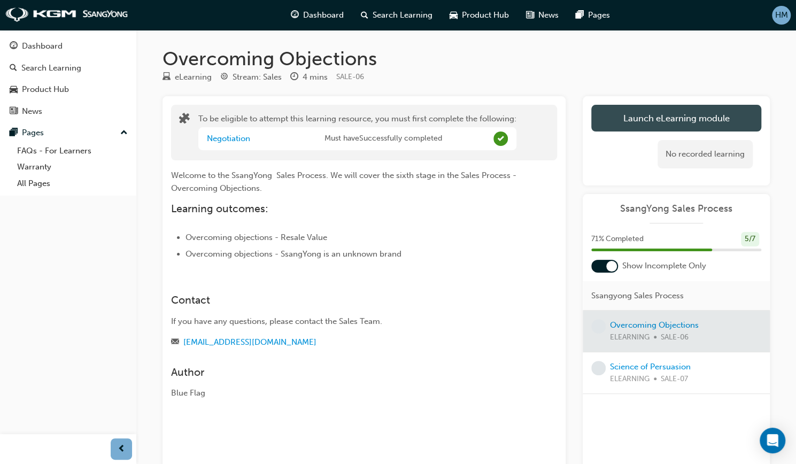
click at [663, 126] on button "Launch eLearning module" at bounding box center [676, 118] width 170 height 27
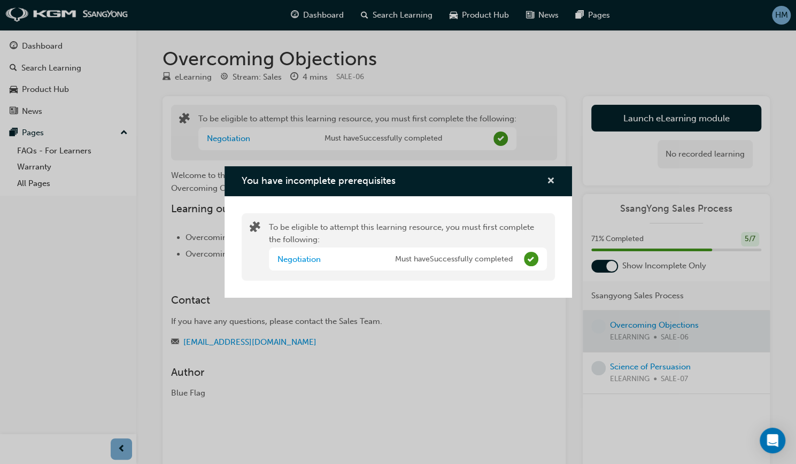
click at [553, 177] on span "cross-icon" at bounding box center [551, 182] width 8 height 10
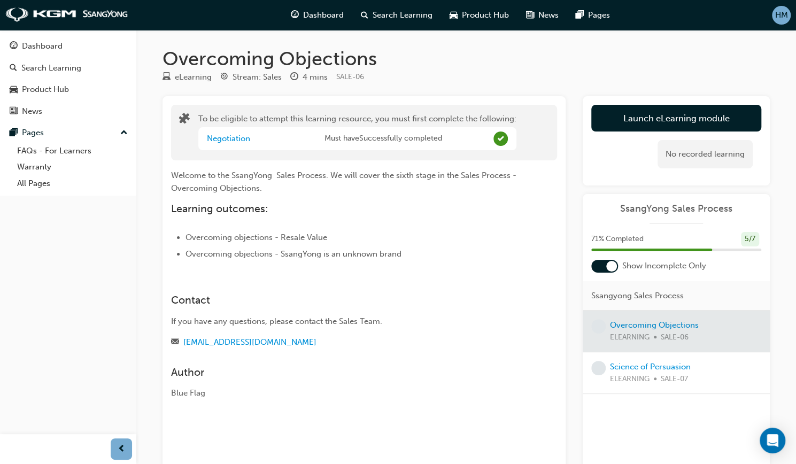
click at [641, 317] on div at bounding box center [676, 331] width 187 height 41
click at [644, 325] on div at bounding box center [676, 331] width 187 height 41
click at [637, 318] on div at bounding box center [676, 331] width 187 height 41
click at [73, 57] on button "Dashboard Search Learning Product Hub News Pages" at bounding box center [68, 78] width 128 height 89
click at [66, 49] on div "Dashboard" at bounding box center [68, 46] width 117 height 13
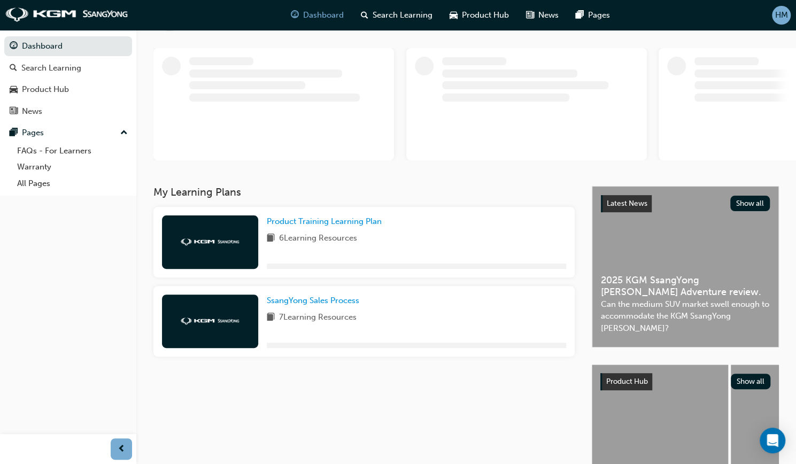
scroll to position [107, 0]
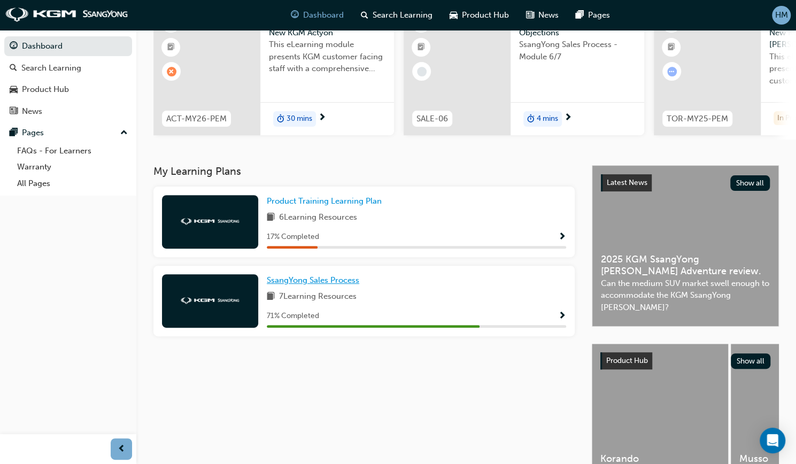
click at [328, 283] on span "SsangYong Sales Process" at bounding box center [313, 280] width 92 height 10
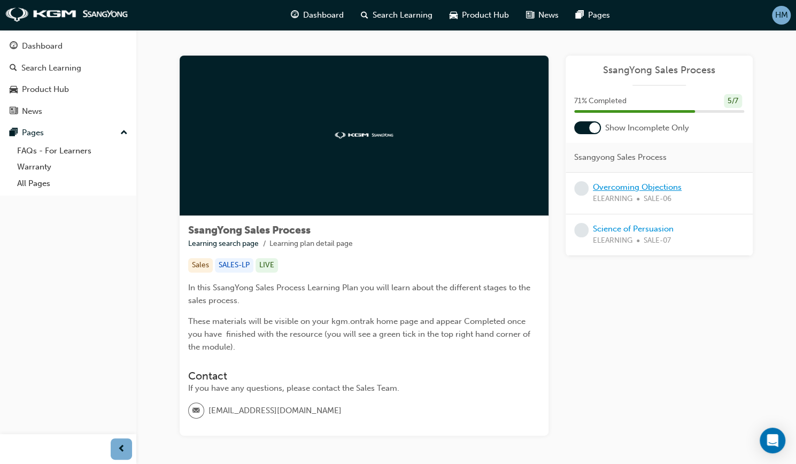
click at [623, 184] on link "Overcoming Objections" at bounding box center [637, 187] width 89 height 10
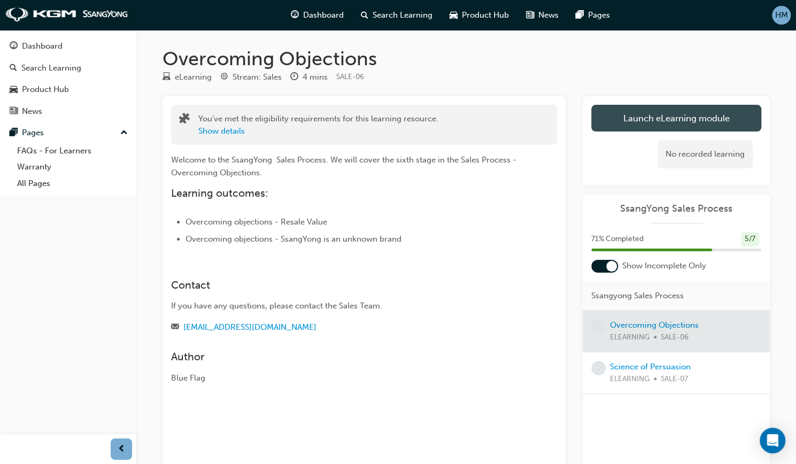
click at [668, 116] on button "Launch eLearning module" at bounding box center [676, 118] width 170 height 27
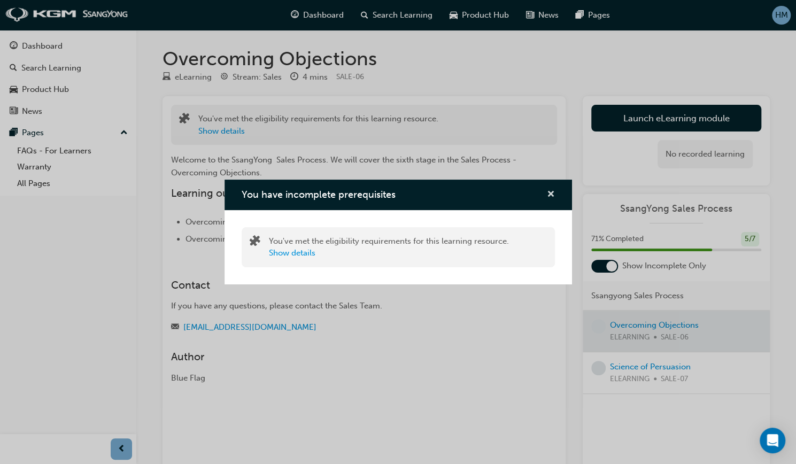
click at [553, 194] on span "cross-icon" at bounding box center [551, 195] width 8 height 10
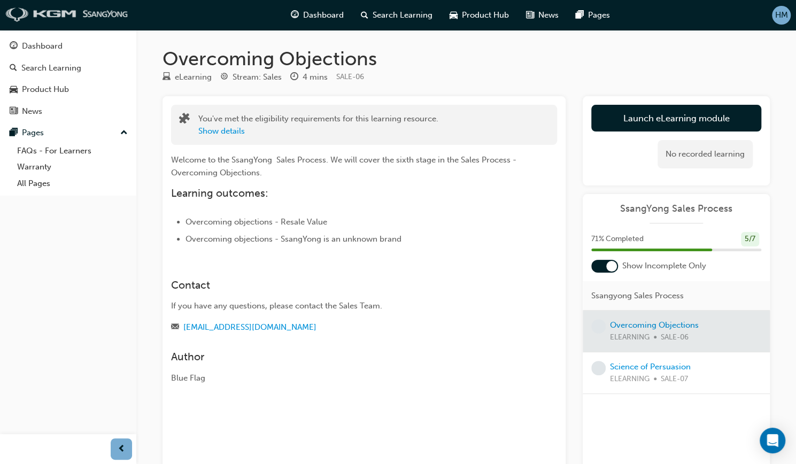
click at [64, 9] on img at bounding box center [66, 14] width 123 height 15
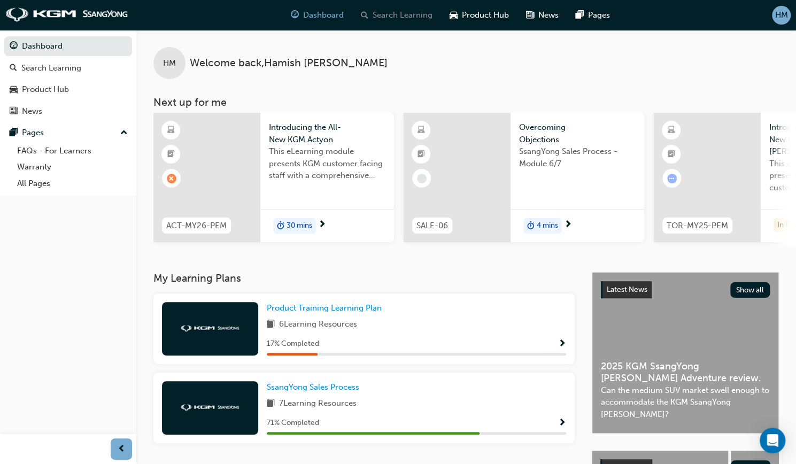
click at [402, 16] on span "Search Learning" at bounding box center [403, 15] width 60 height 12
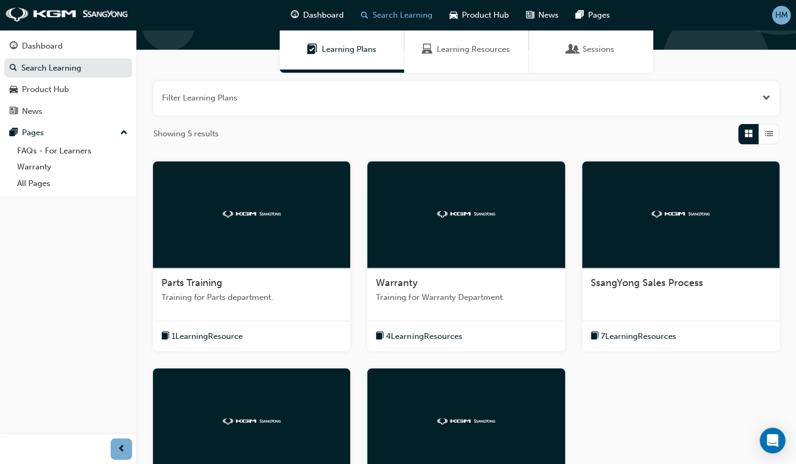
scroll to position [160, 0]
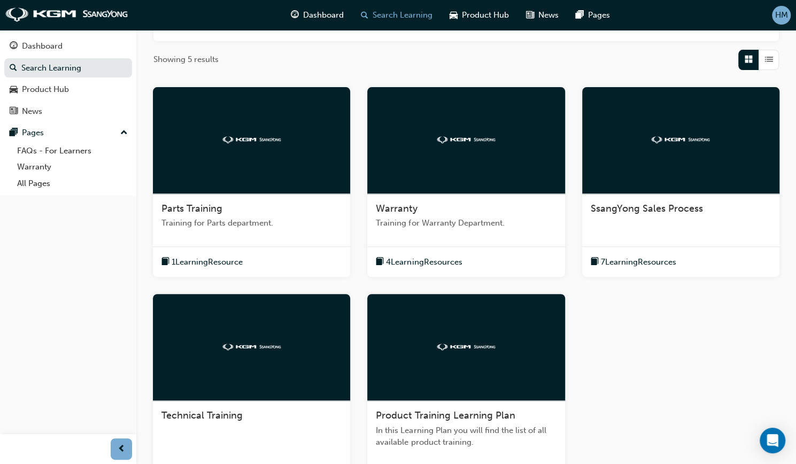
click at [643, 261] on span "7 Learning Resources" at bounding box center [638, 262] width 75 height 12
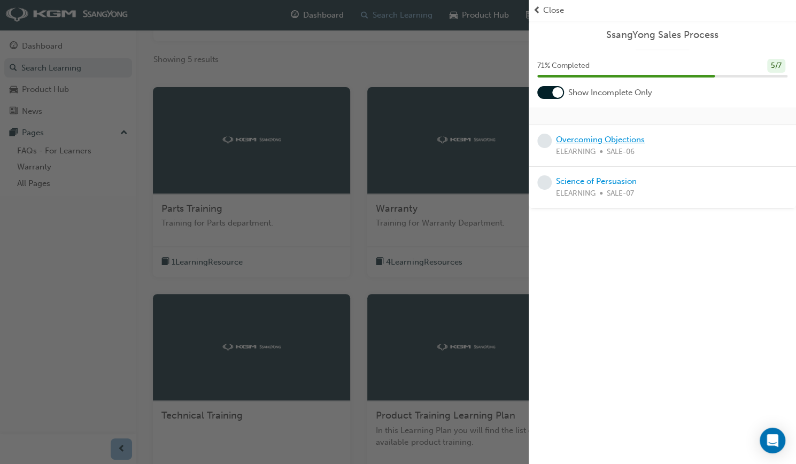
click at [604, 135] on link "Overcoming Objections" at bounding box center [600, 140] width 89 height 10
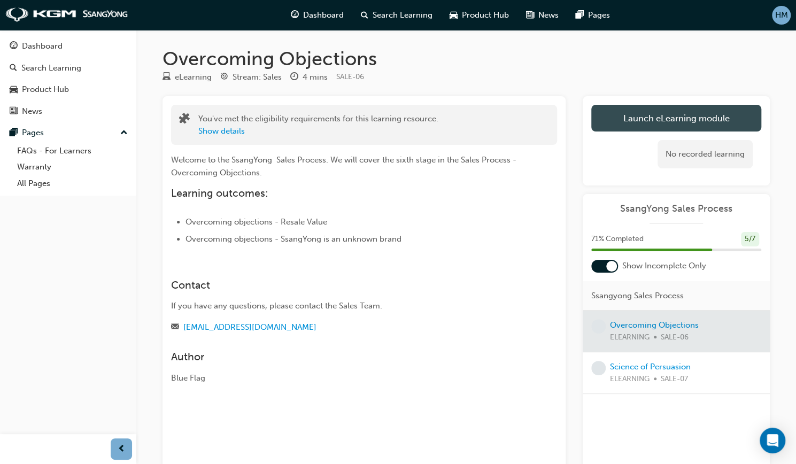
click at [657, 118] on link "Launch eLearning module" at bounding box center [676, 118] width 170 height 27
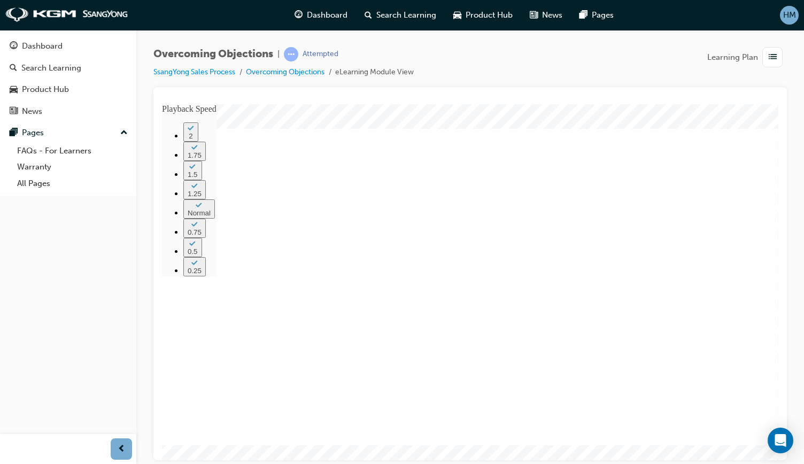
type input "226"
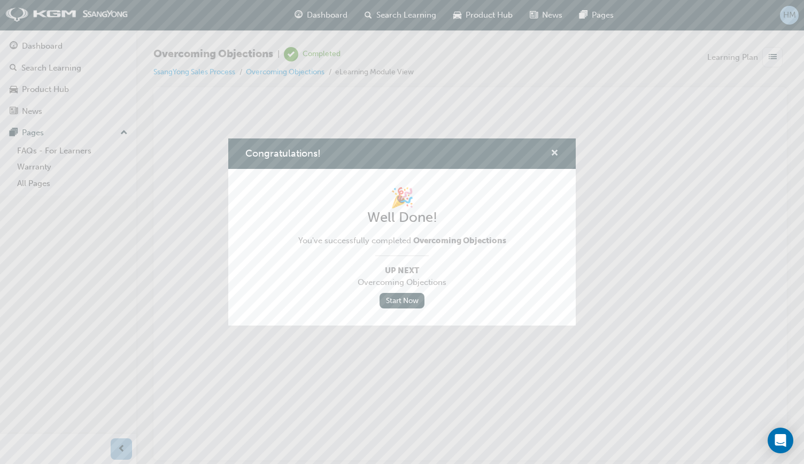
click at [557, 153] on span "cross-icon" at bounding box center [555, 154] width 8 height 10
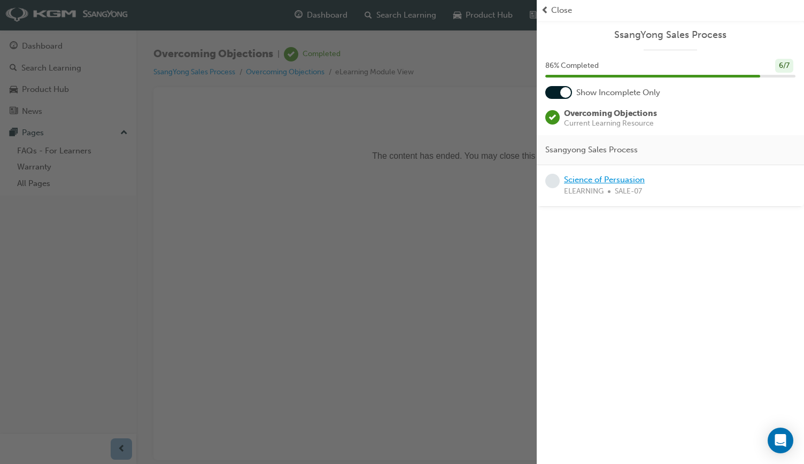
click at [577, 182] on link "Science of Persuasion" at bounding box center [604, 180] width 81 height 10
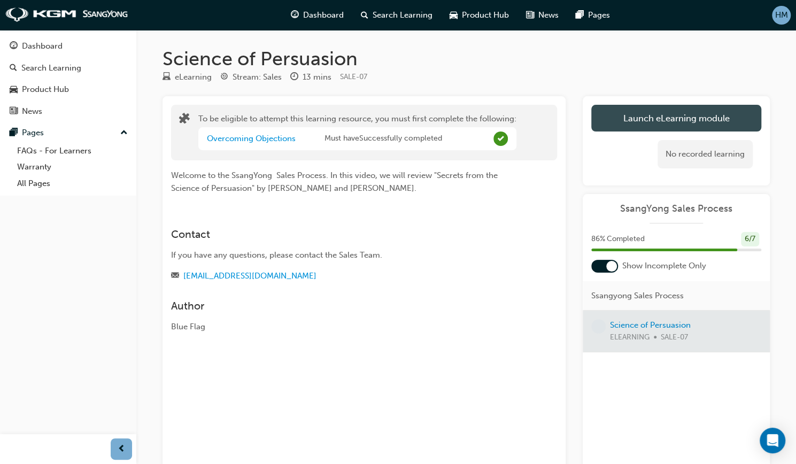
click at [637, 117] on button "Launch eLearning module" at bounding box center [676, 118] width 170 height 27
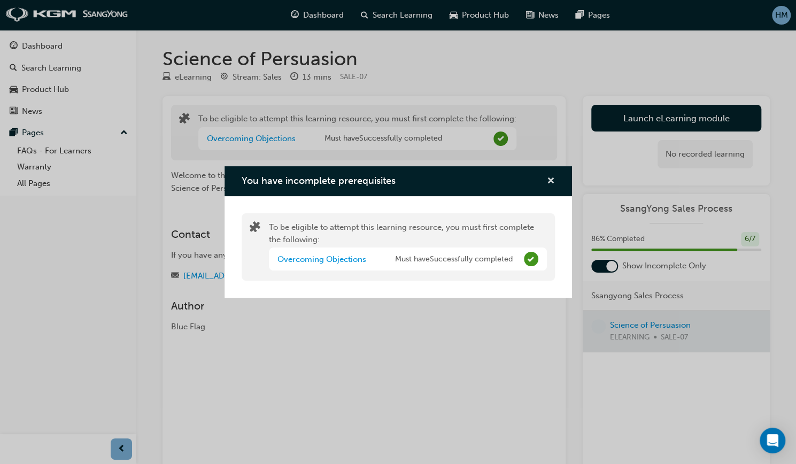
click at [551, 181] on span "cross-icon" at bounding box center [551, 182] width 8 height 10
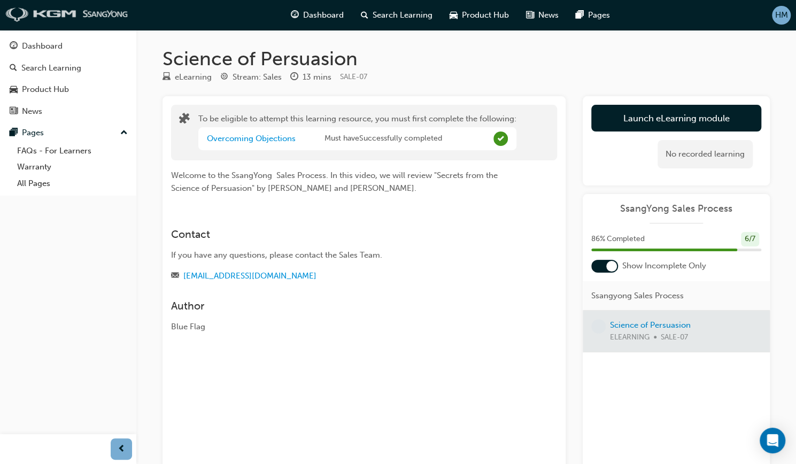
click at [76, 16] on img at bounding box center [66, 14] width 123 height 15
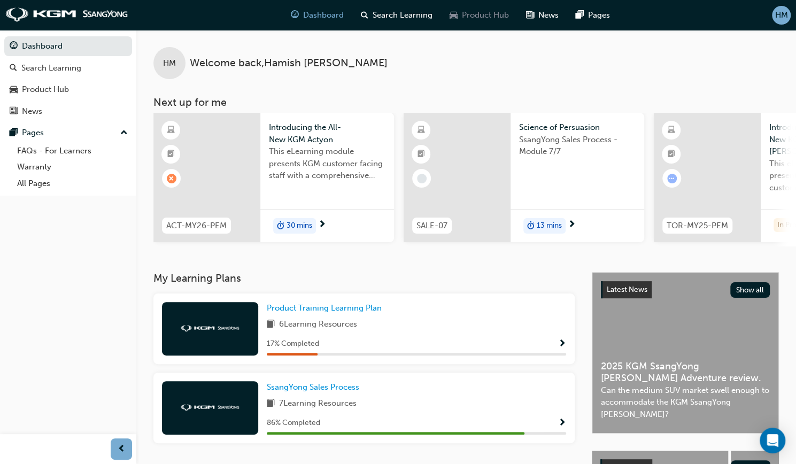
click at [452, 16] on span "car-icon" at bounding box center [454, 15] width 8 height 13
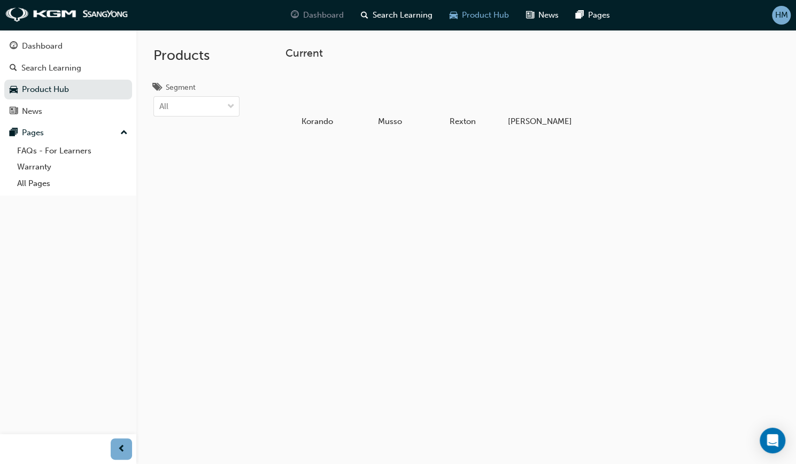
click at [310, 13] on span "Dashboard" at bounding box center [323, 15] width 41 height 12
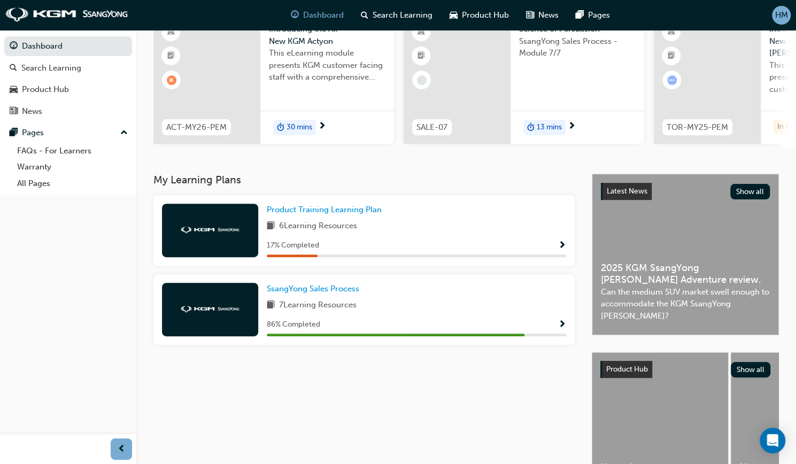
scroll to position [107, 0]
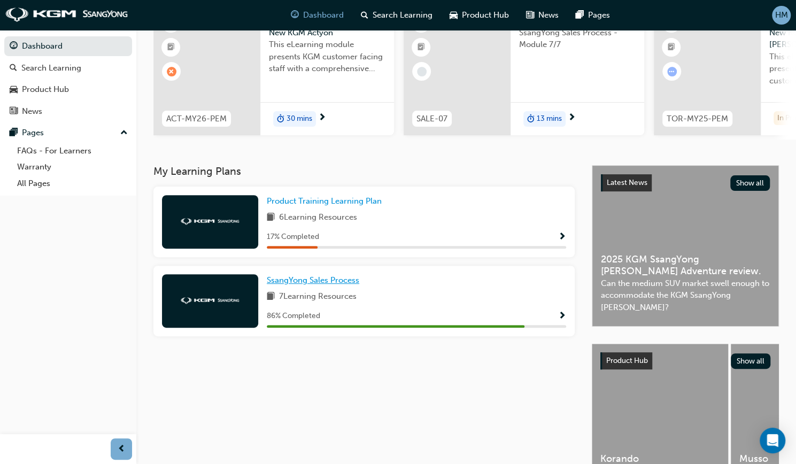
click at [337, 285] on span "SsangYong Sales Process" at bounding box center [313, 280] width 92 height 10
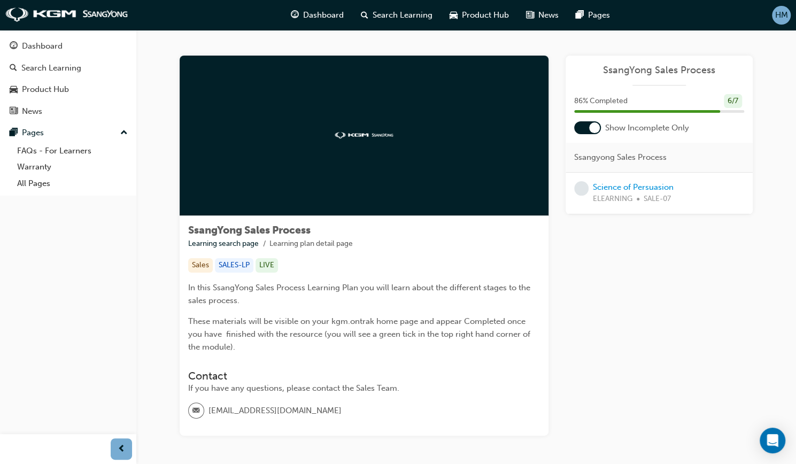
click at [377, 125] on div at bounding box center [364, 136] width 369 height 160
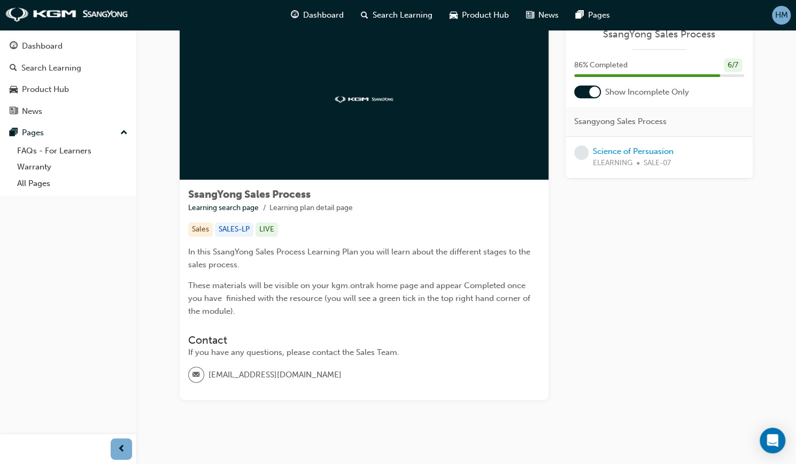
scroll to position [50, 0]
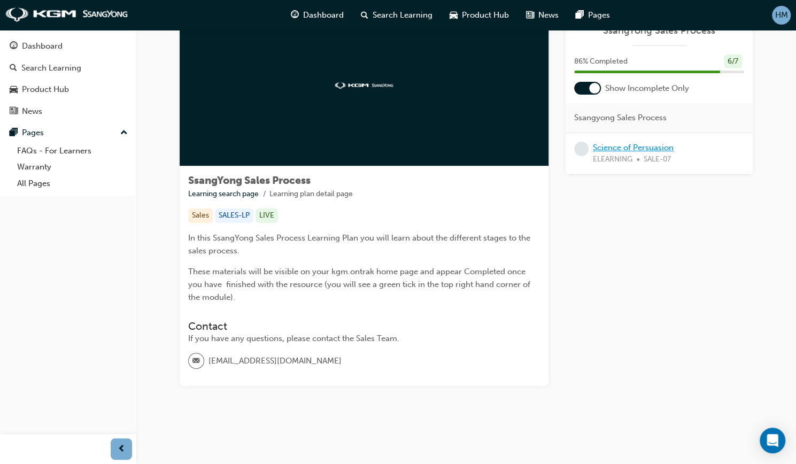
click at [597, 146] on link "Science of Persuasion" at bounding box center [633, 148] width 81 height 10
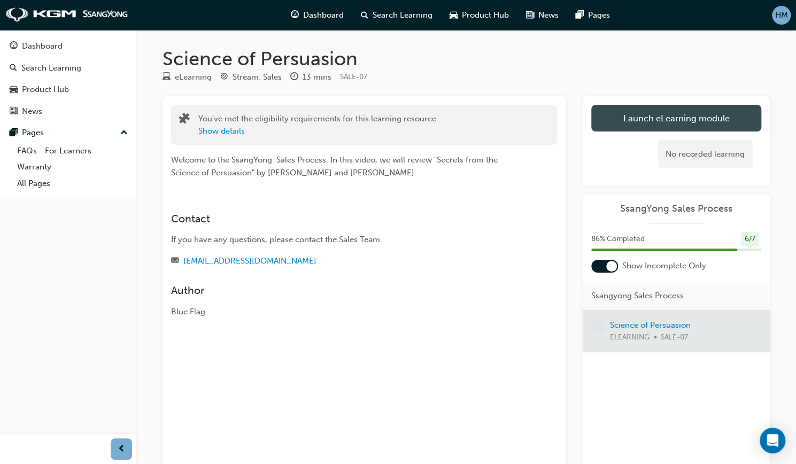
click at [643, 113] on button "Launch eLearning module" at bounding box center [676, 118] width 170 height 27
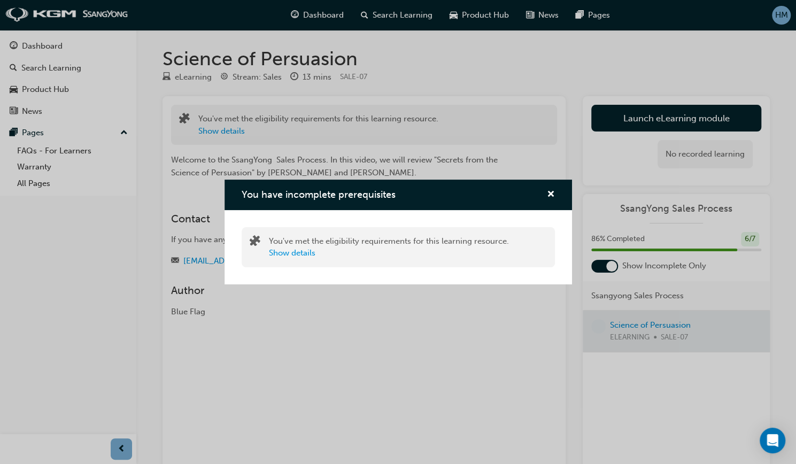
drag, startPoint x: 541, startPoint y: 194, endPoint x: 546, endPoint y: 193, distance: 5.4
click at [542, 193] on div "You have incomplete prerequisites" at bounding box center [546, 194] width 17 height 13
click at [546, 193] on div "You have incomplete prerequisites" at bounding box center [546, 194] width 17 height 13
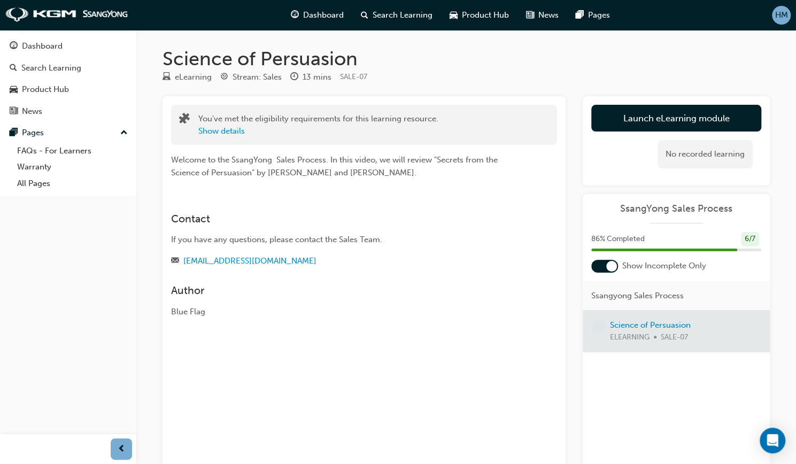
click at [701, 103] on div "Launch eLearning module Learning Plan No recorded learning" at bounding box center [676, 140] width 187 height 89
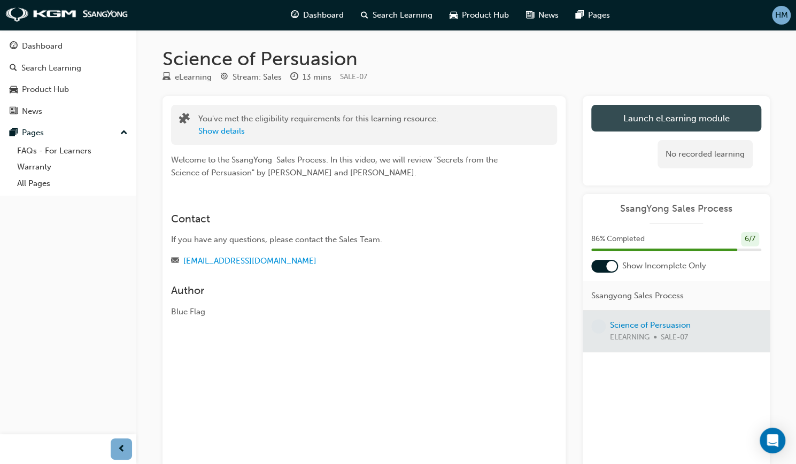
click at [698, 112] on link "Launch eLearning module" at bounding box center [676, 118] width 170 height 27
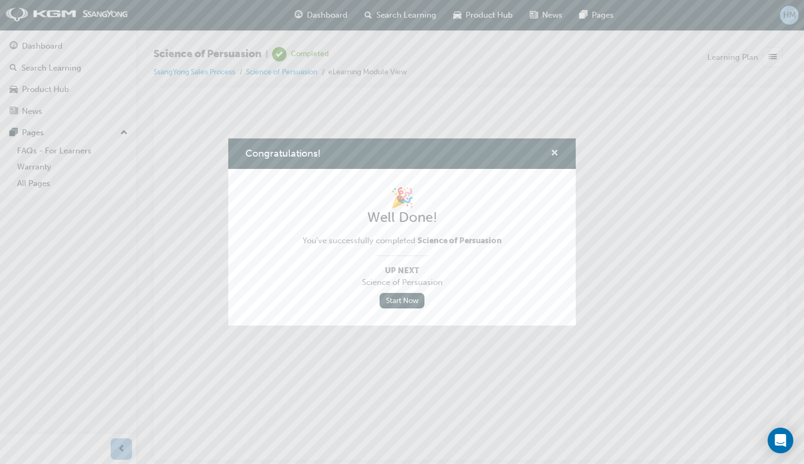
click at [558, 153] on span "cross-icon" at bounding box center [555, 154] width 8 height 10
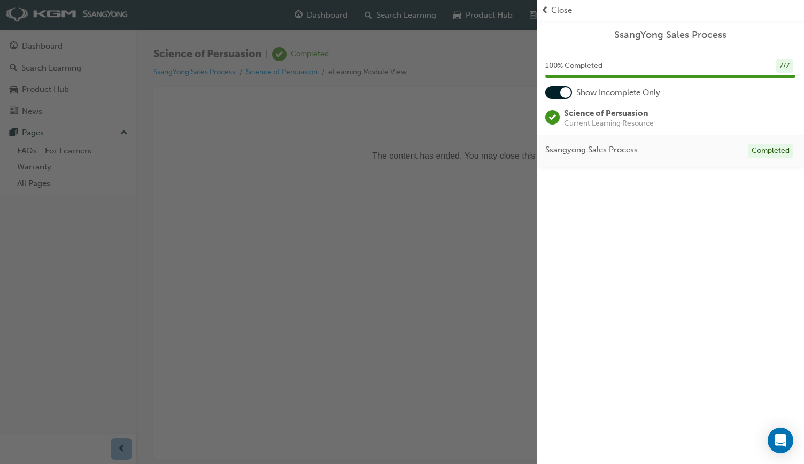
click at [279, 353] on div "button" at bounding box center [268, 232] width 537 height 464
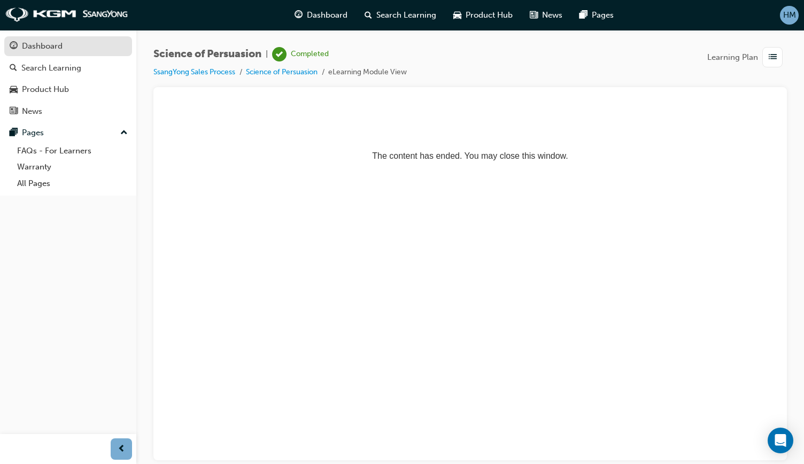
click at [67, 50] on div "Dashboard" at bounding box center [68, 46] width 117 height 13
